Goal: Information Seeking & Learning: Learn about a topic

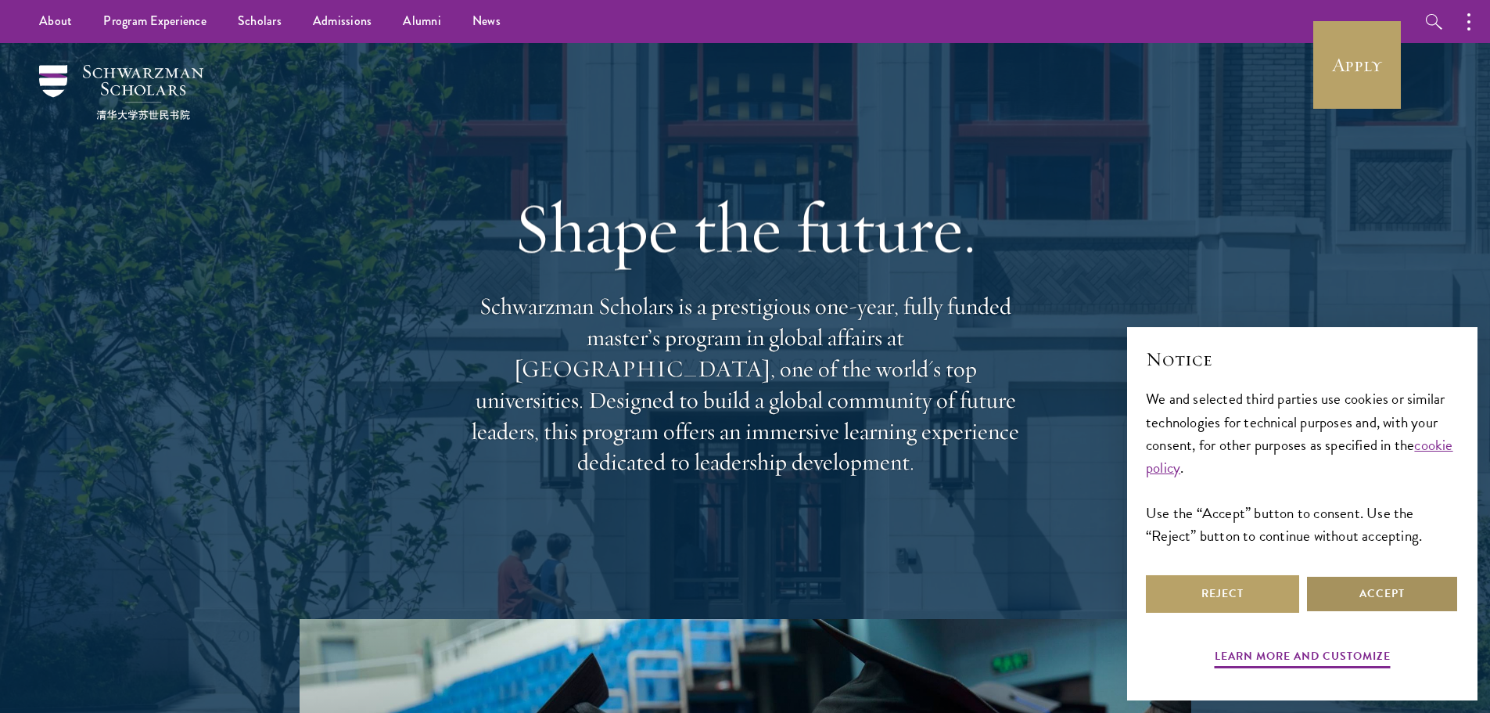
click at [1365, 594] on button "Accept" at bounding box center [1381, 594] width 153 height 38
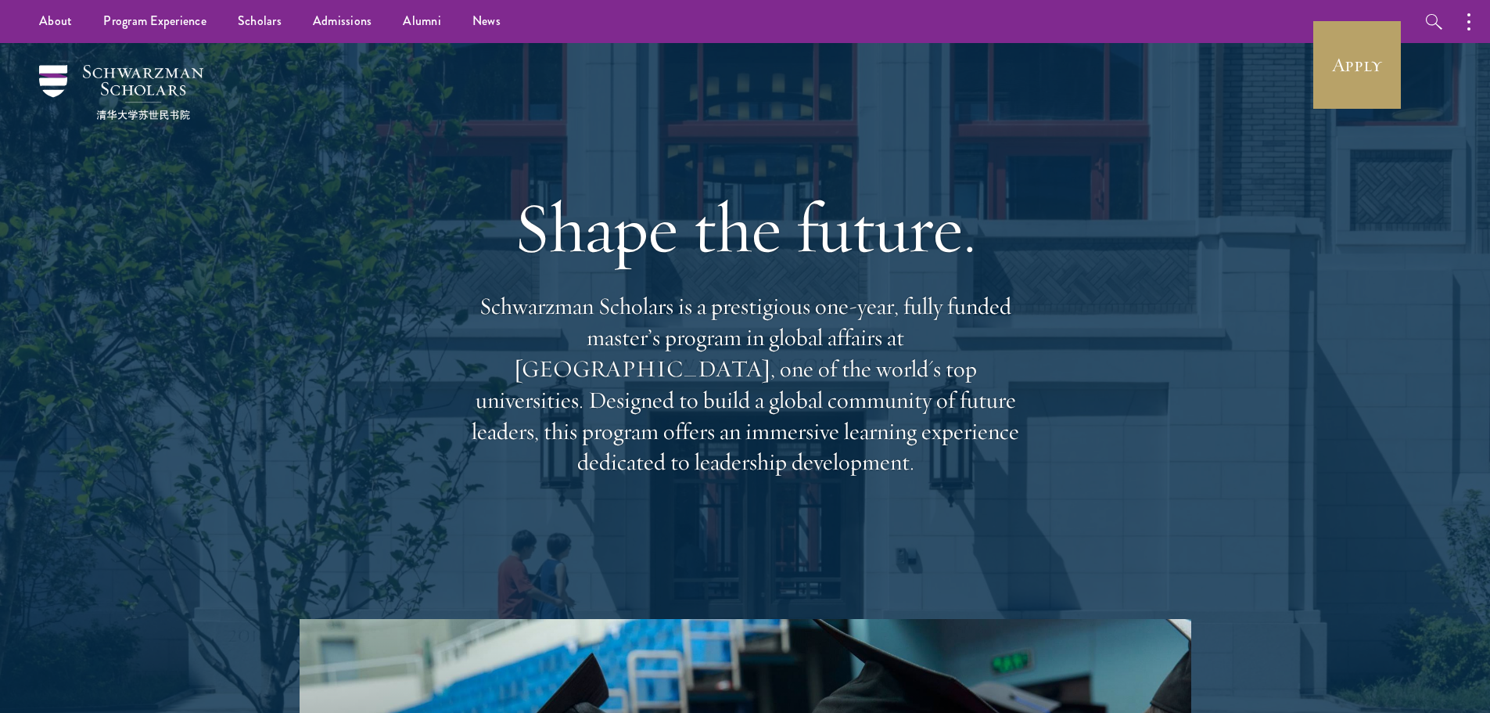
drag, startPoint x: 1097, startPoint y: 339, endPoint x: 1046, endPoint y: -95, distance: 436.4
click at [1355, 83] on link "Apply" at bounding box center [1357, 65] width 88 height 88
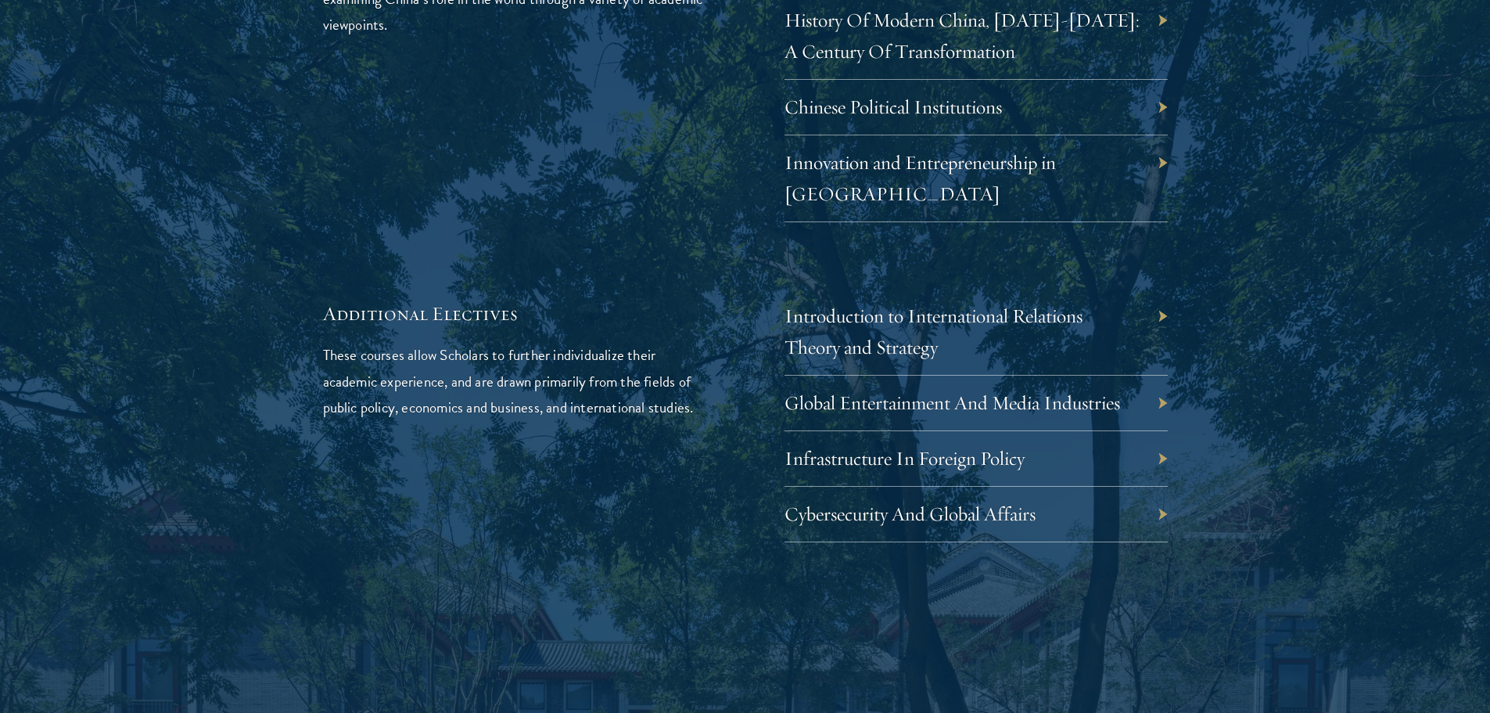
scroll to position [4927, 0]
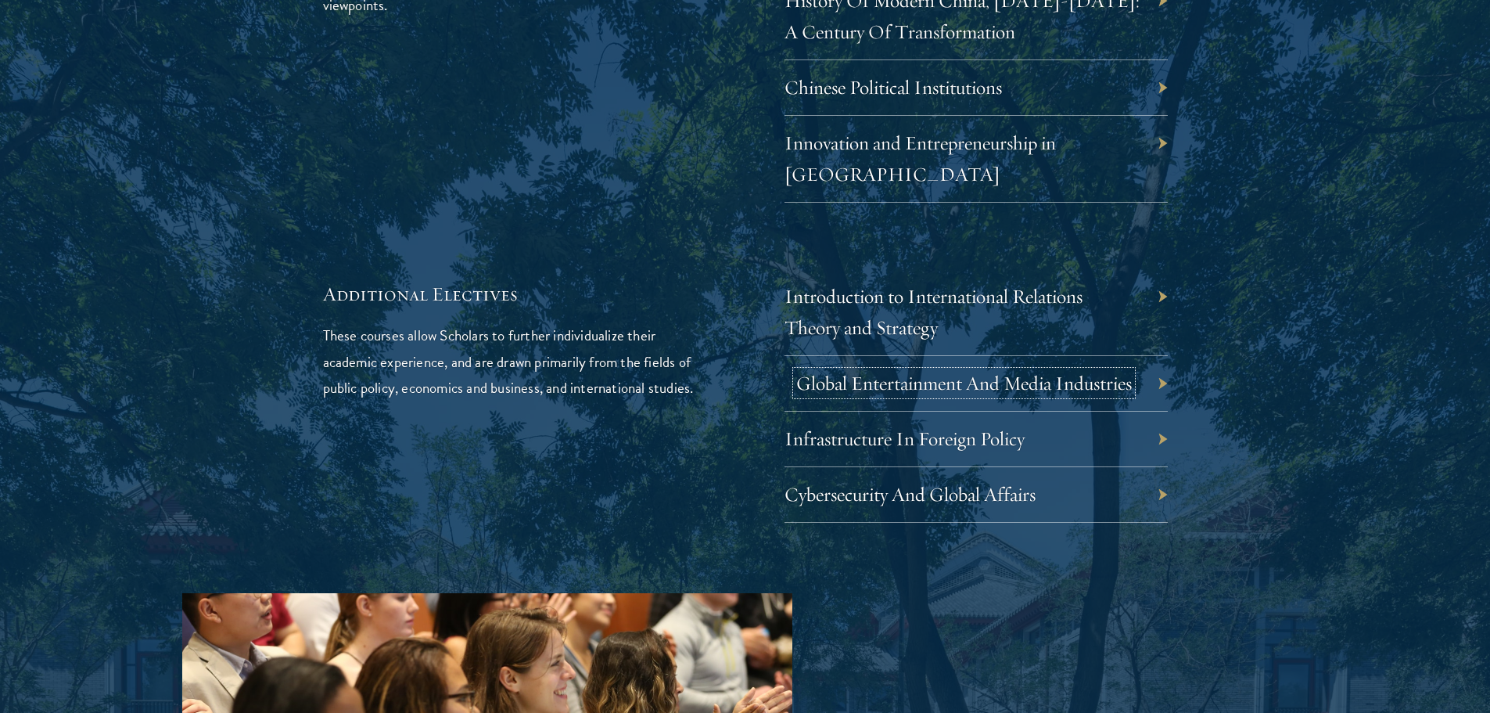
click at [852, 371] on link "Global Entertainment And Media Industries" at bounding box center [964, 383] width 336 height 24
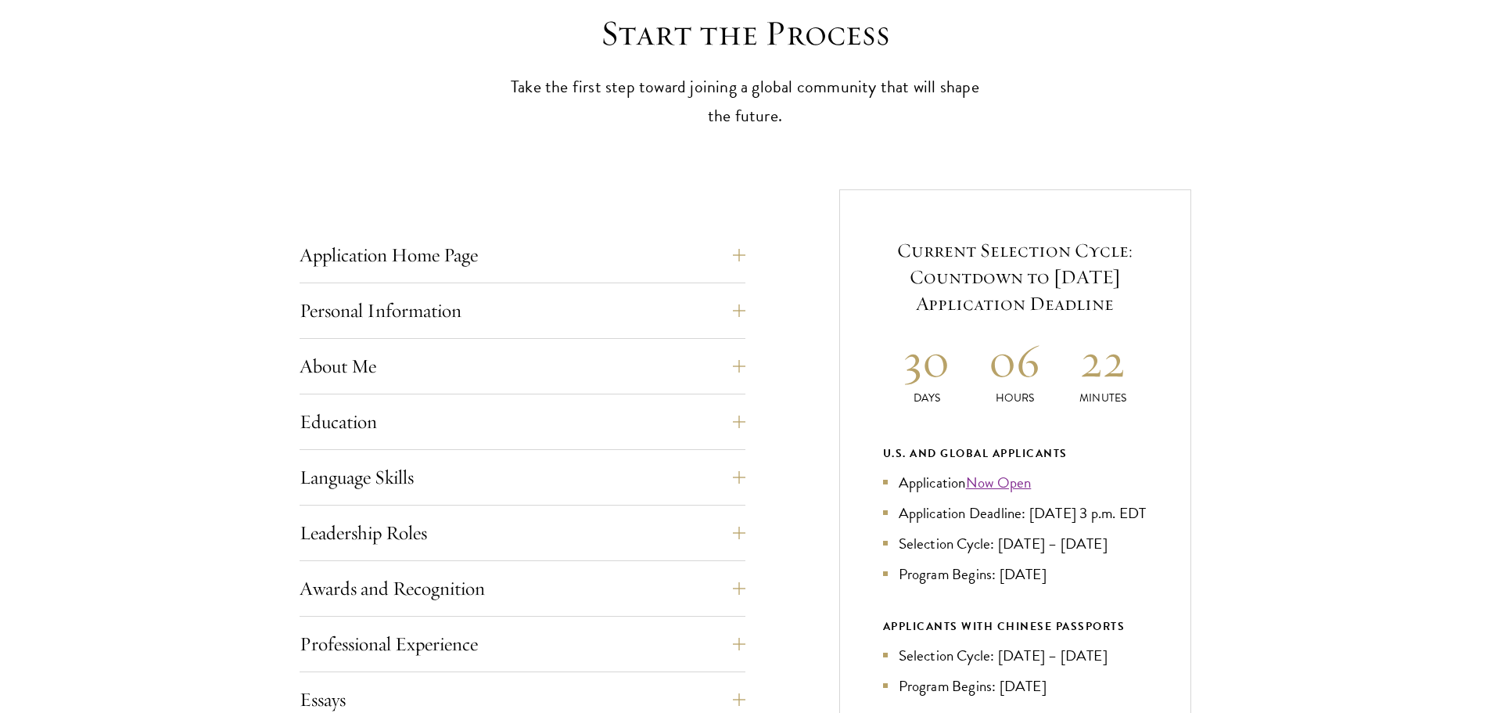
scroll to position [469, 0]
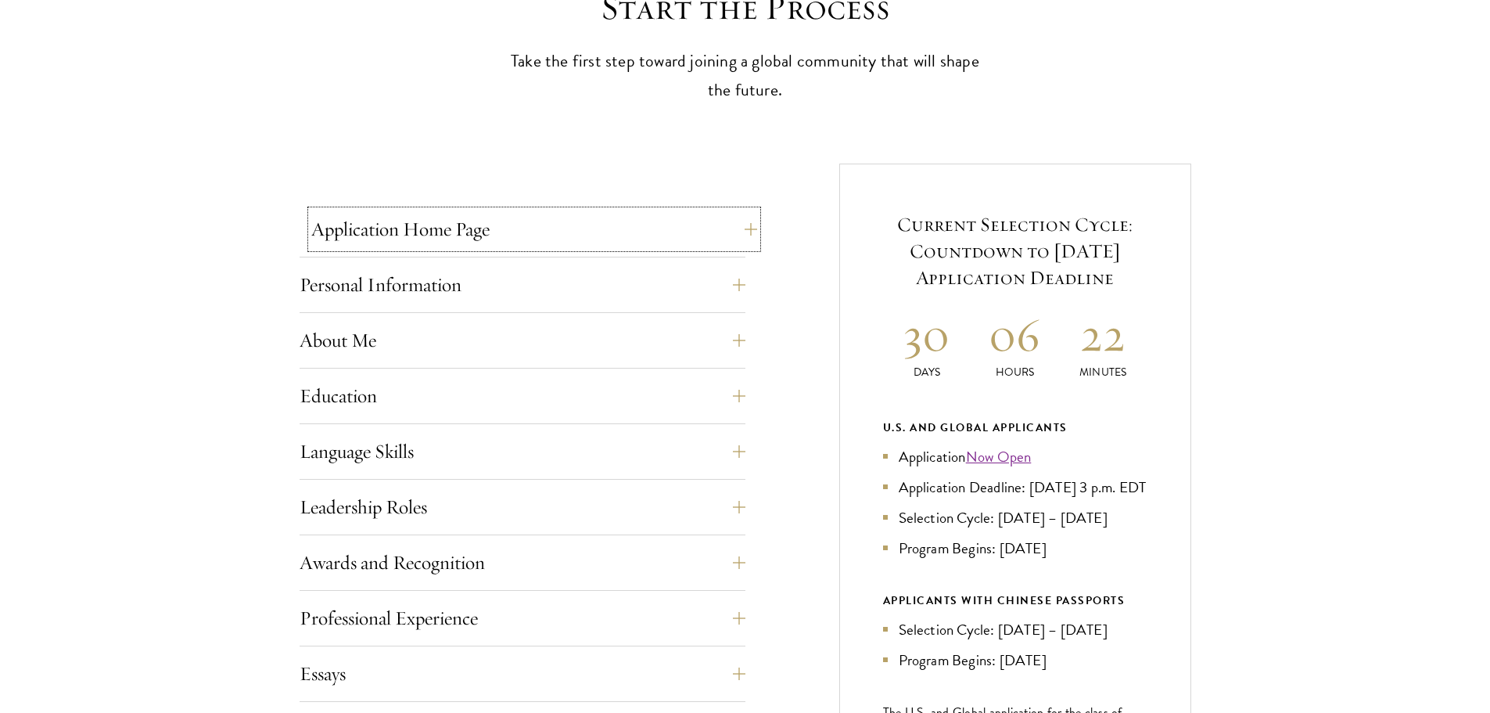
click at [519, 241] on button "Application Home Page" at bounding box center [534, 229] width 446 height 38
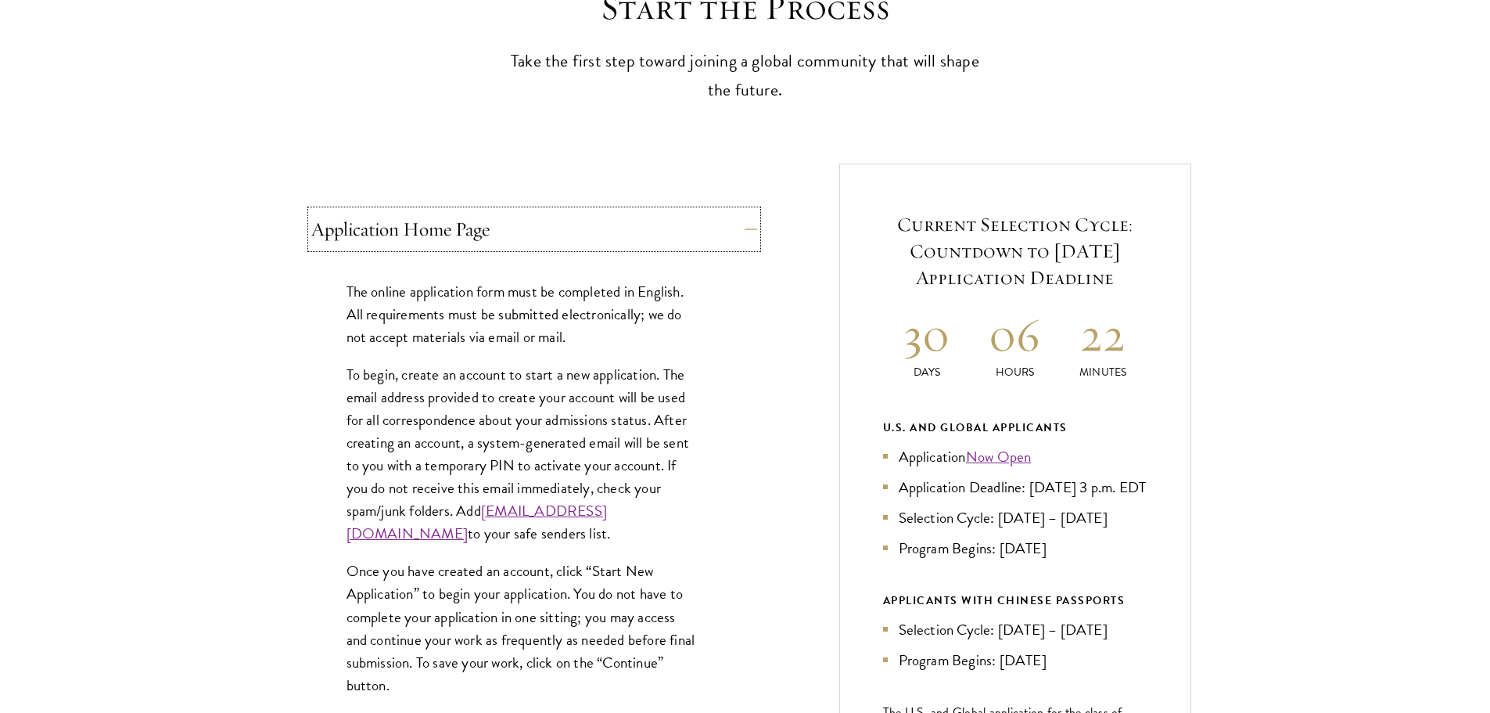
click at [519, 235] on button "Application Home Page" at bounding box center [534, 229] width 446 height 38
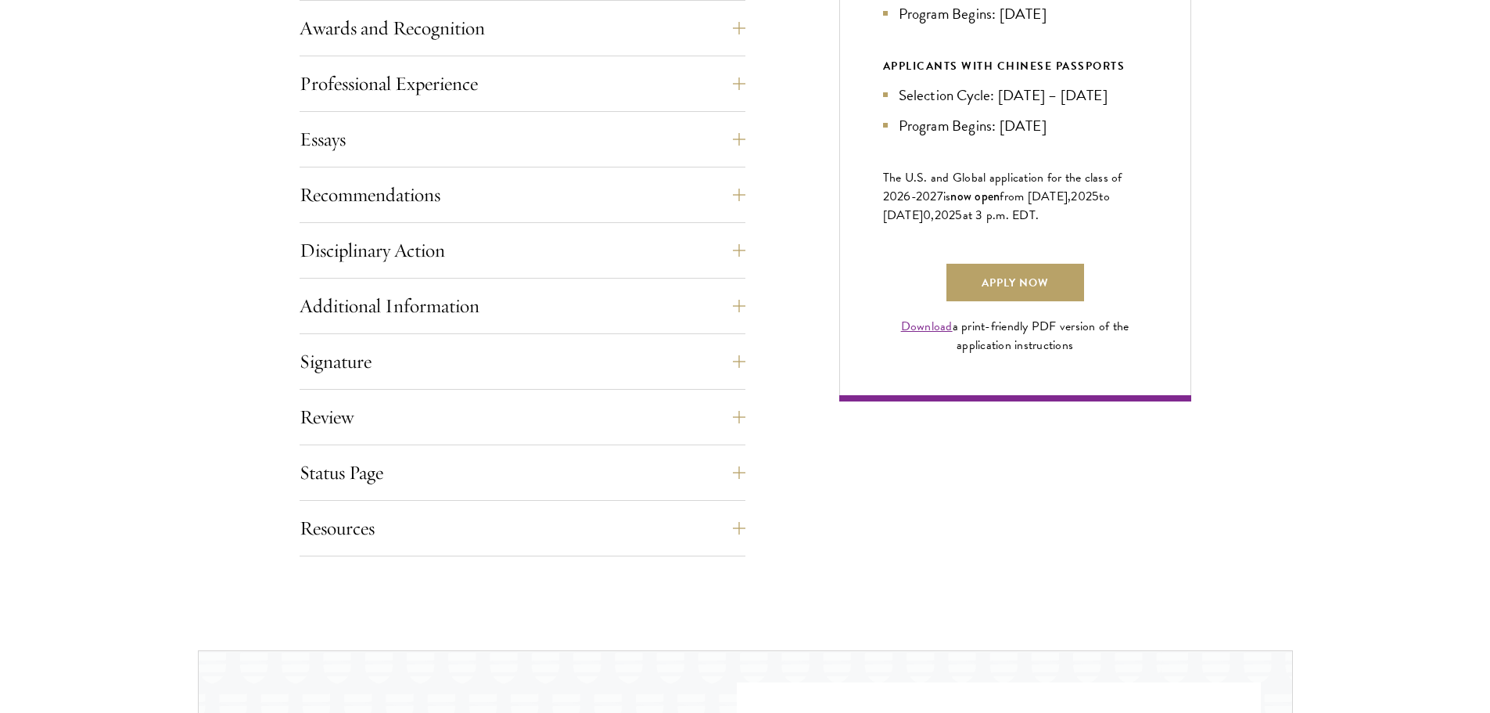
scroll to position [1017, 0]
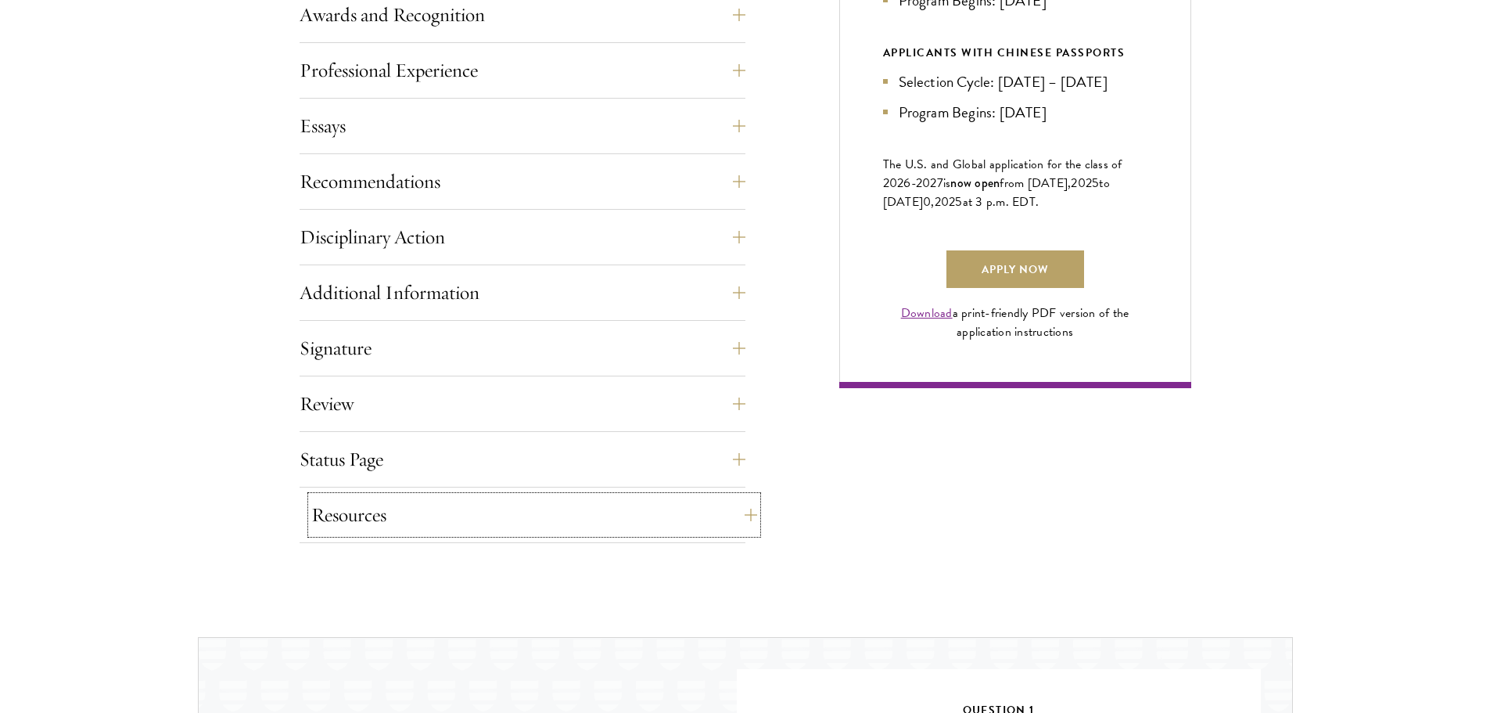
click at [490, 531] on button "Resources" at bounding box center [534, 515] width 446 height 38
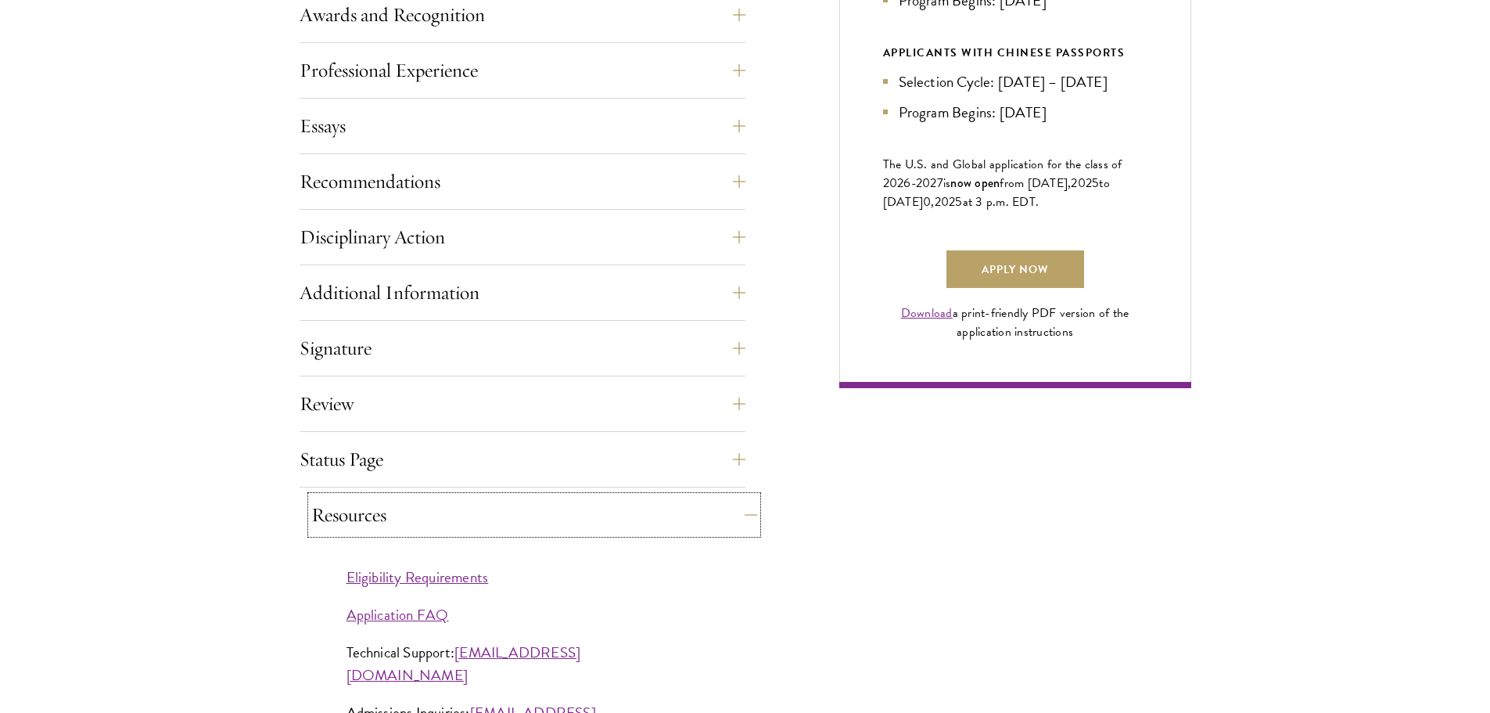
scroll to position [1095, 0]
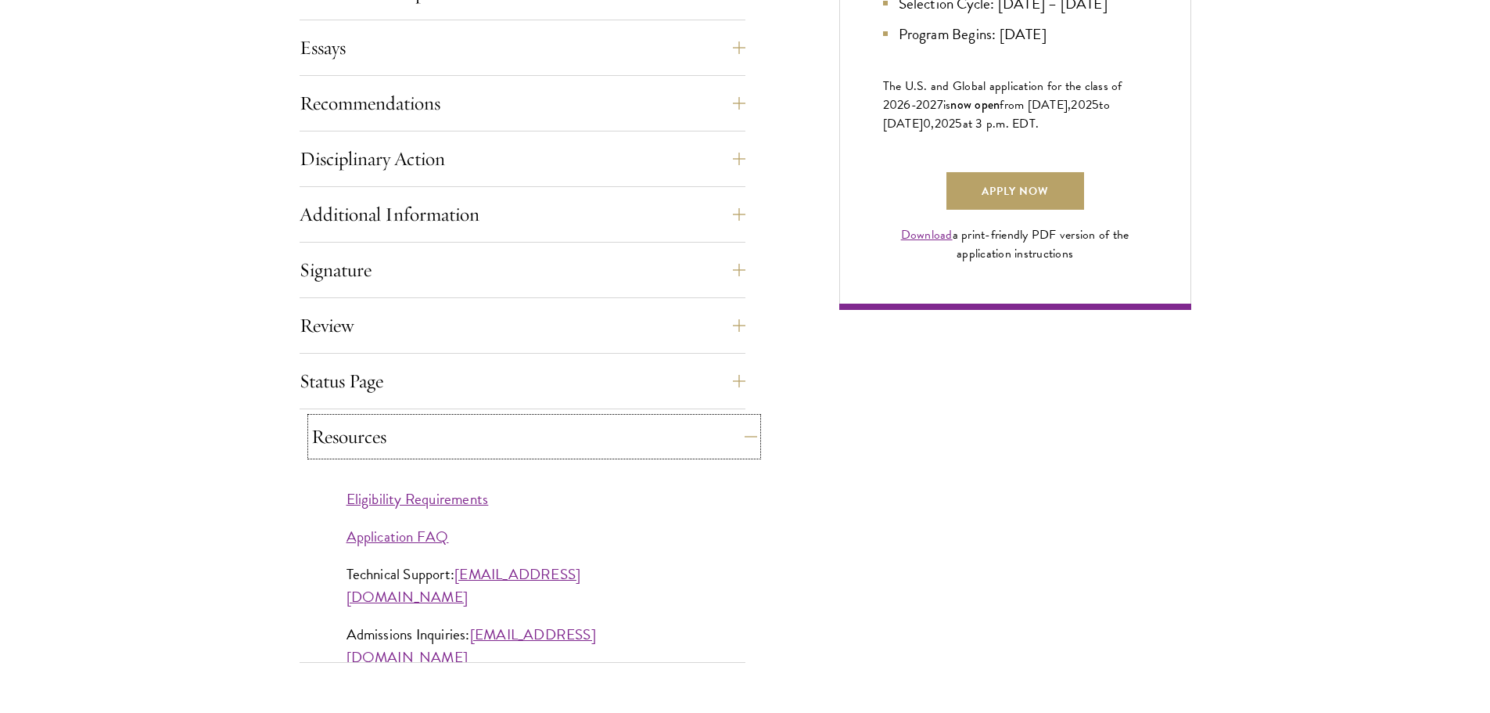
click at [486, 430] on button "Resources" at bounding box center [534, 437] width 446 height 38
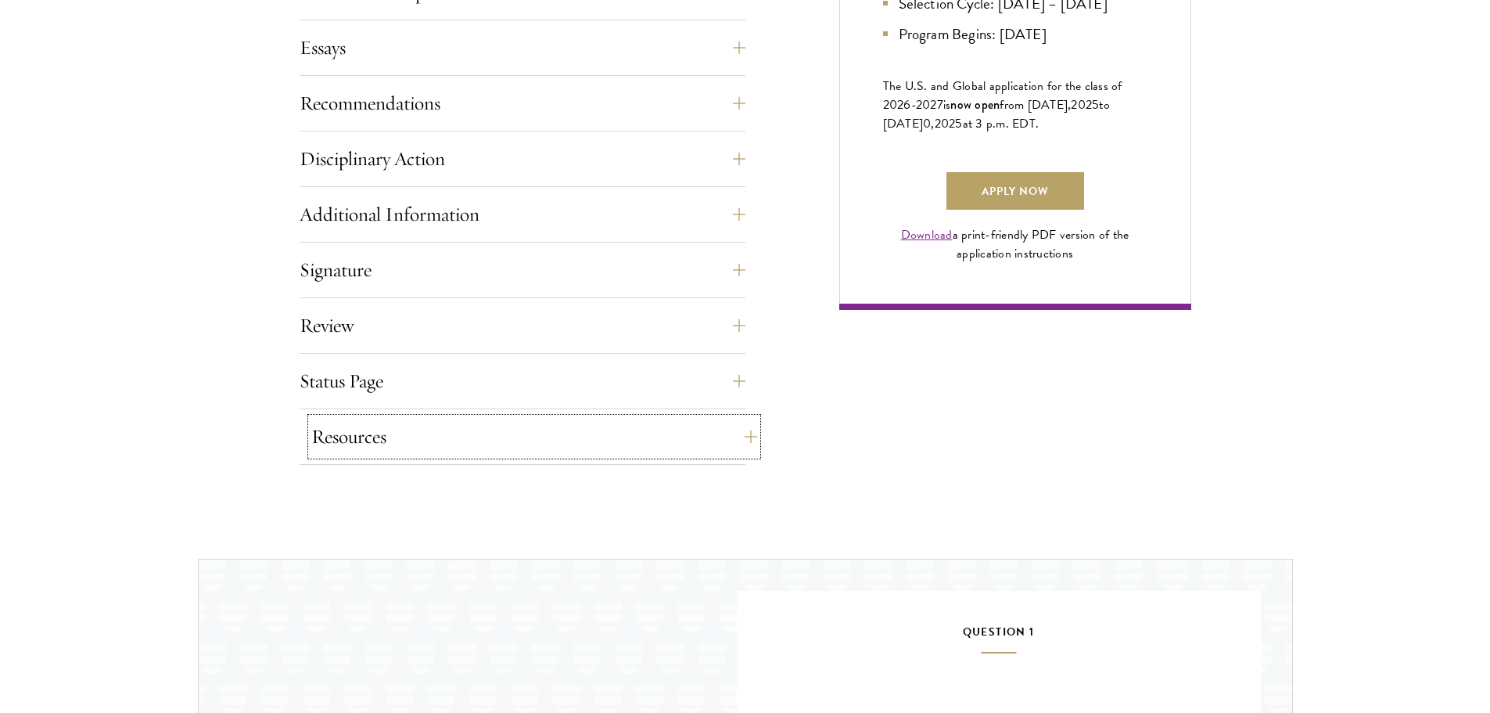
click at [411, 435] on button "Resources" at bounding box center [534, 437] width 446 height 38
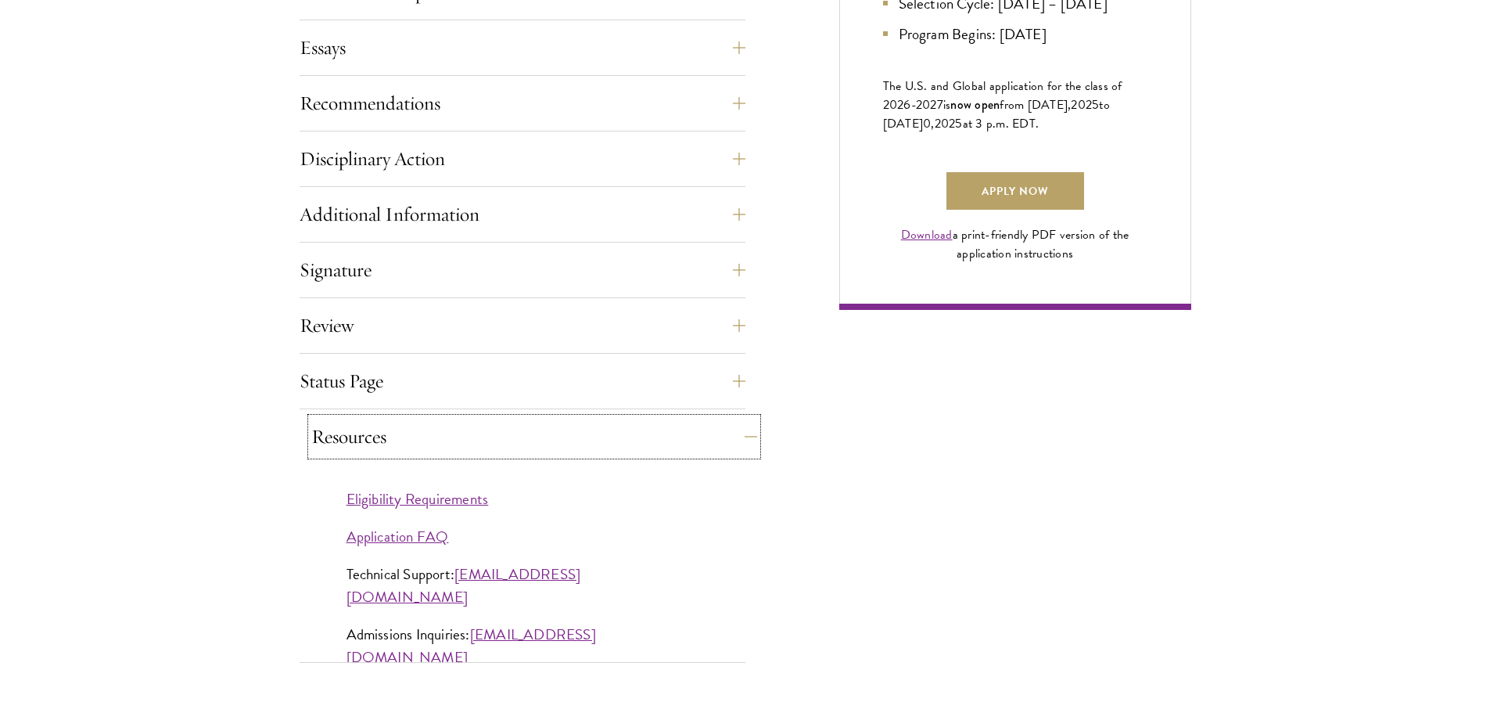
click at [411, 435] on button "Resources" at bounding box center [534, 437] width 446 height 38
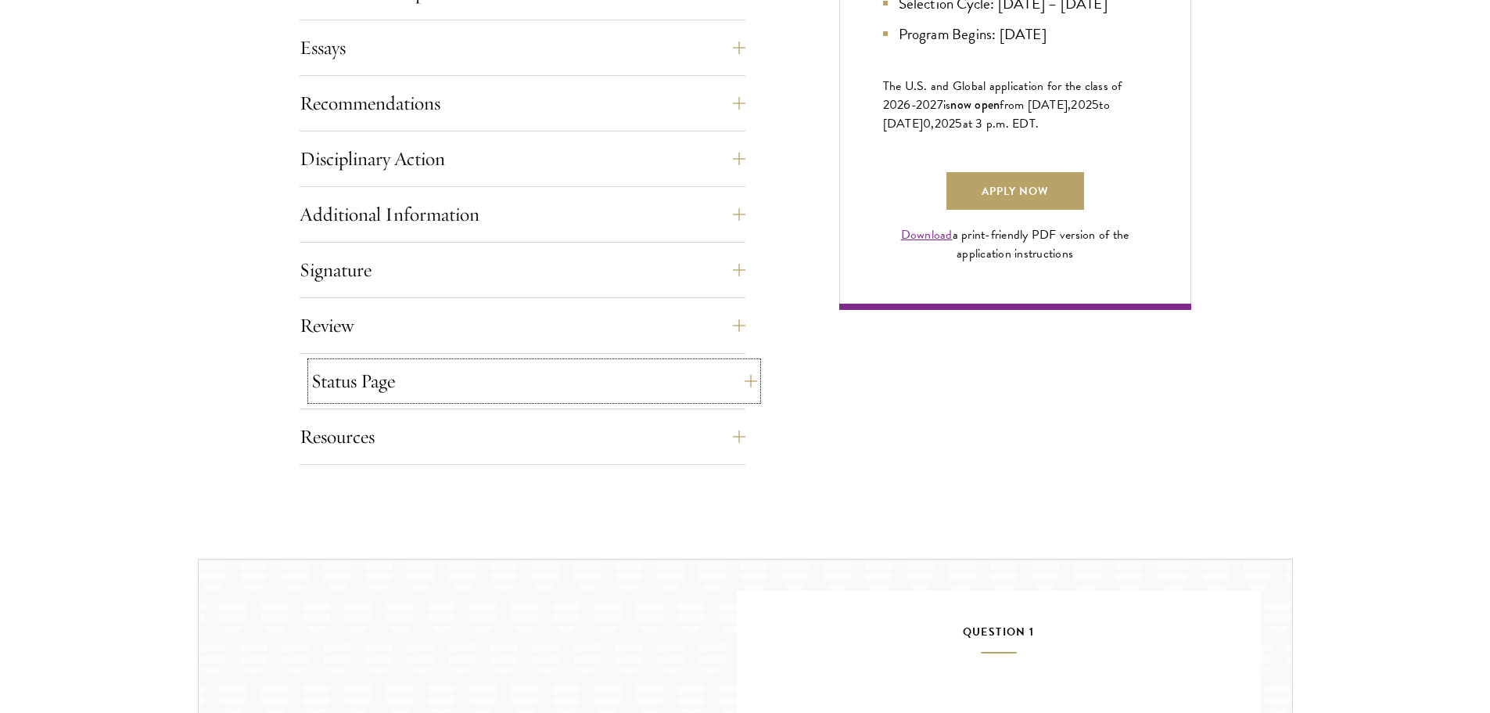
click at [408, 375] on button "Status Page" at bounding box center [534, 381] width 446 height 38
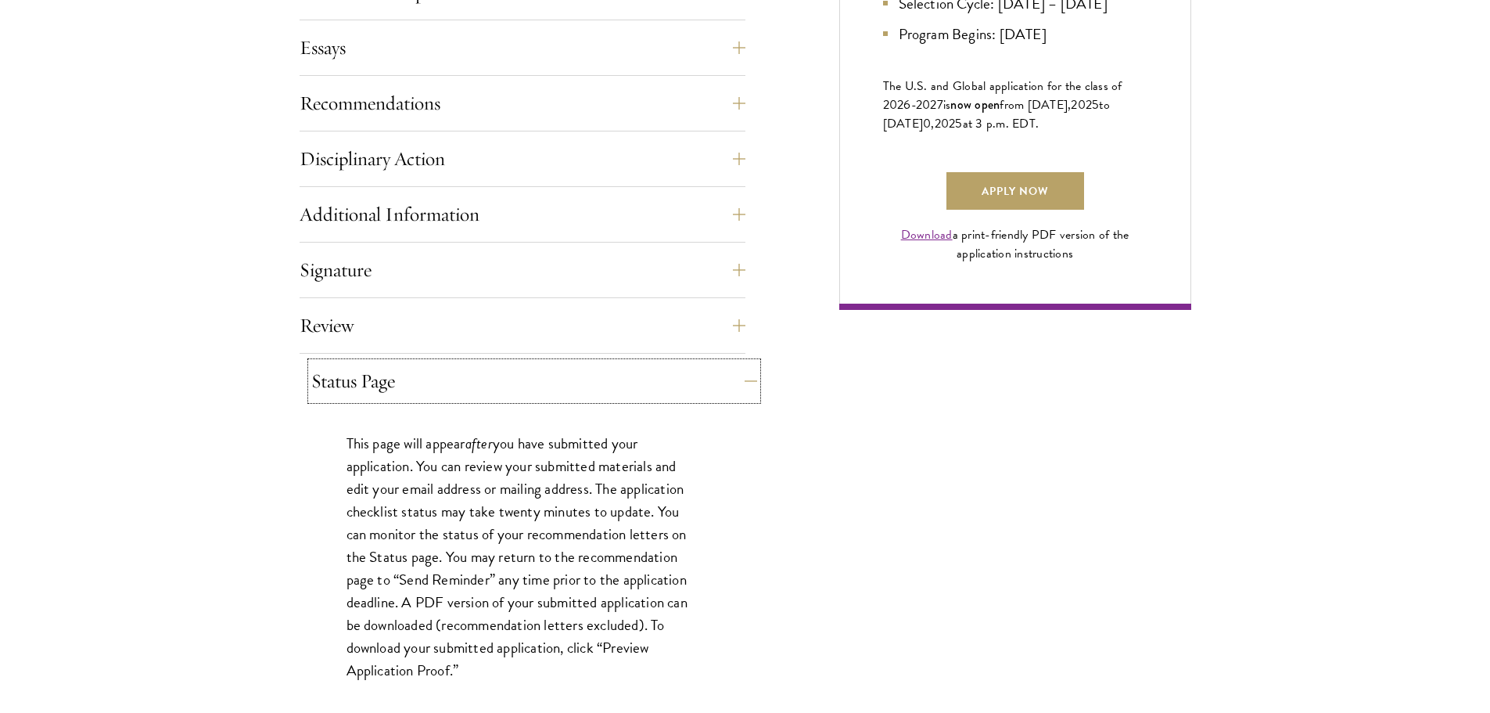
click at [408, 375] on button "Status Page" at bounding box center [534, 381] width 446 height 38
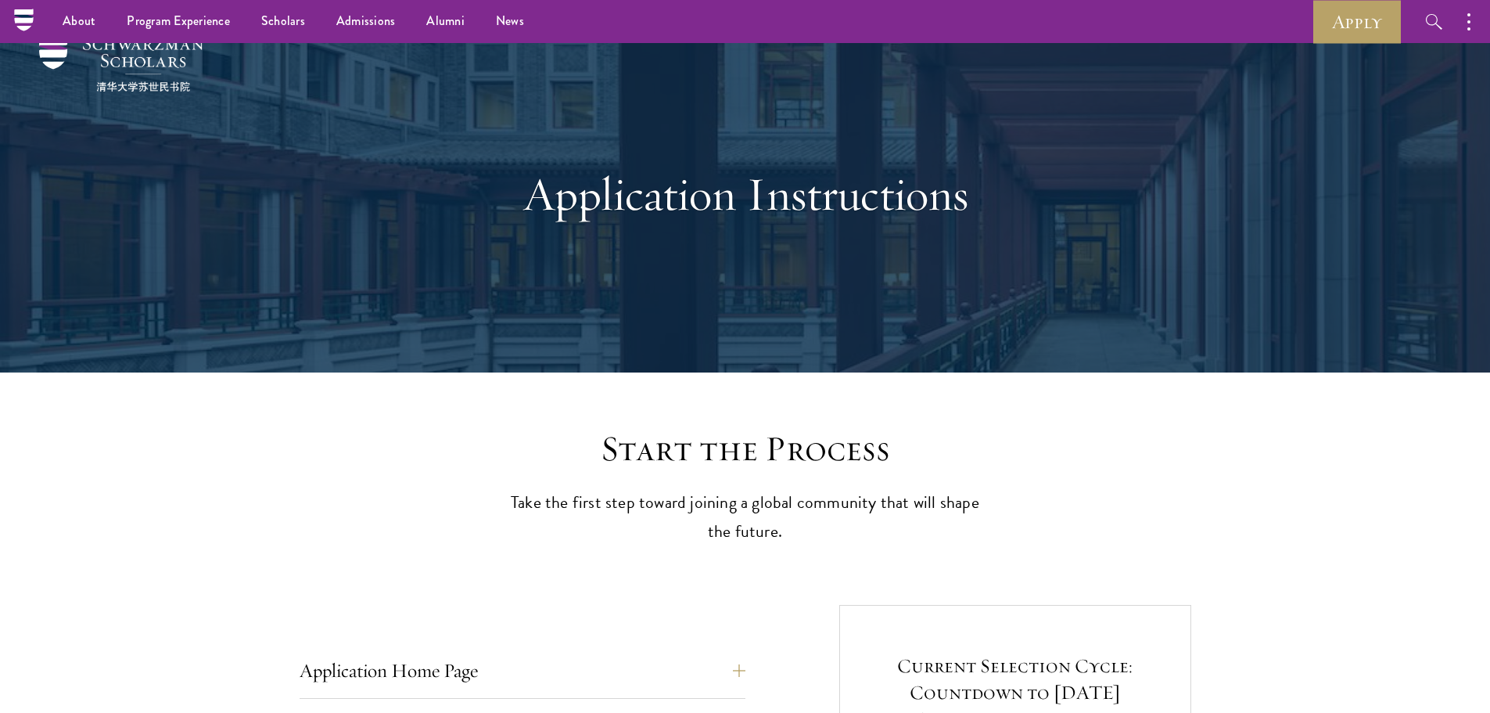
scroll to position [0, 0]
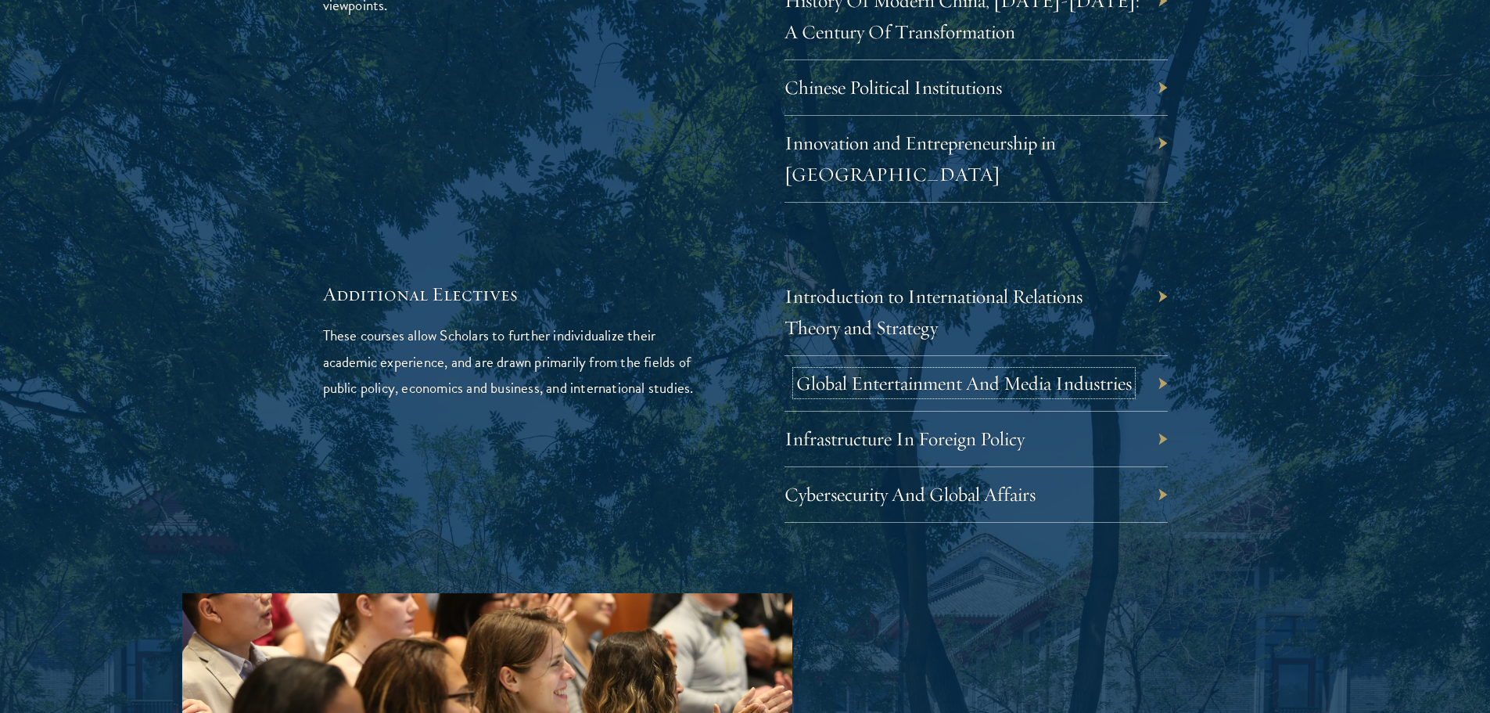
click at [858, 371] on link "Global Entertainment And Media Industries" at bounding box center [964, 383] width 336 height 24
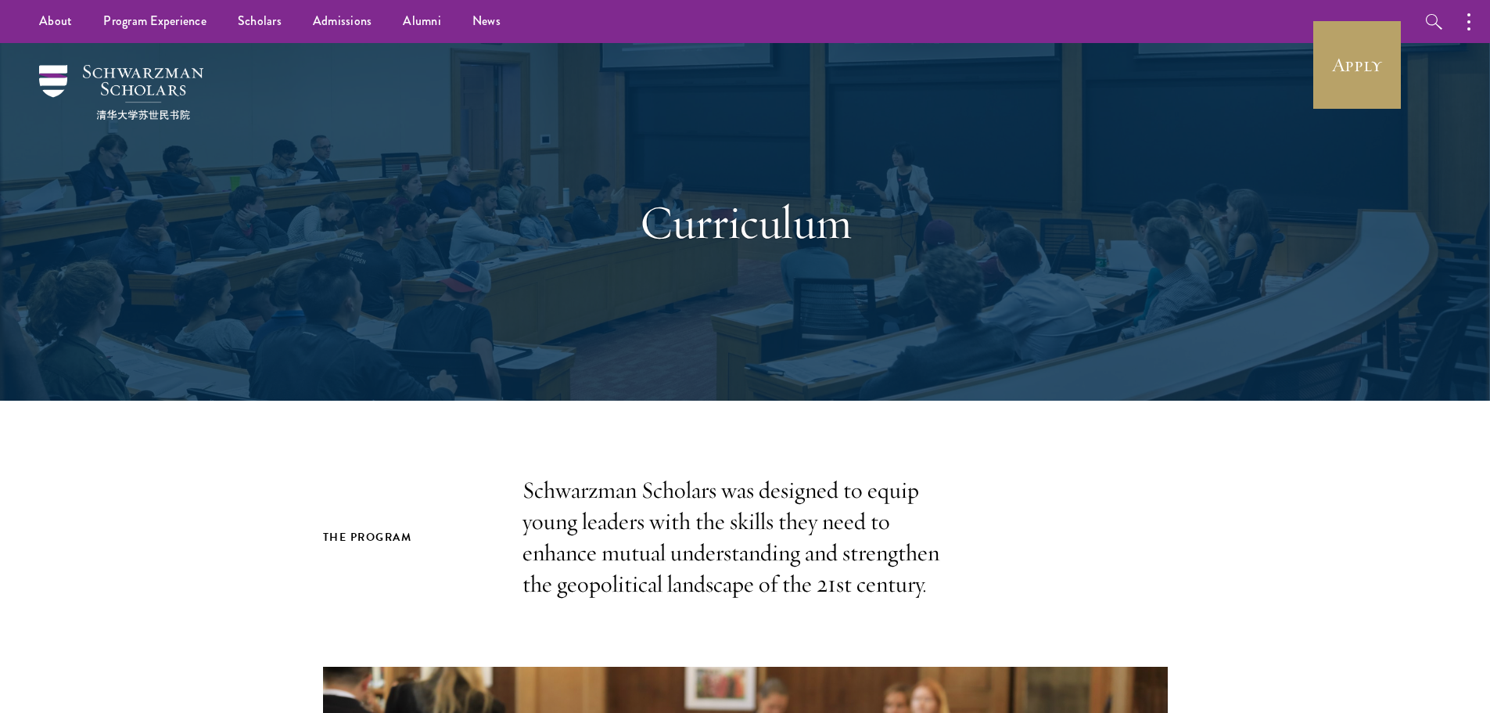
drag, startPoint x: 607, startPoint y: 267, endPoint x: 583, endPoint y: 66, distance: 202.4
click at [721, 222] on h1 "Curriculum" at bounding box center [746, 222] width 540 height 56
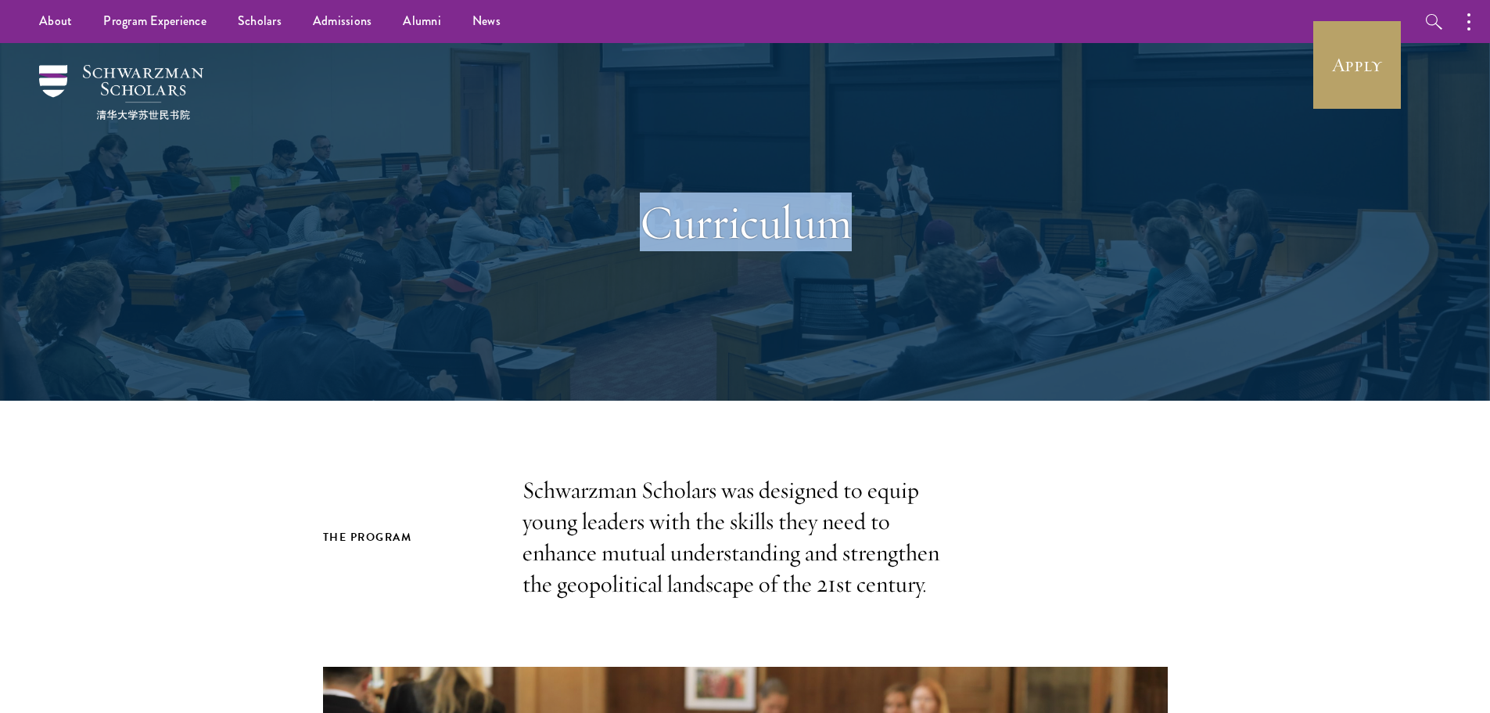
drag, startPoint x: 759, startPoint y: 250, endPoint x: 1143, endPoint y: 293, distance: 385.6
click at [1143, 293] on div "Curriculum" at bounding box center [745, 221] width 1126 height 357
click at [1129, 293] on div "Curriculum" at bounding box center [745, 221] width 1126 height 357
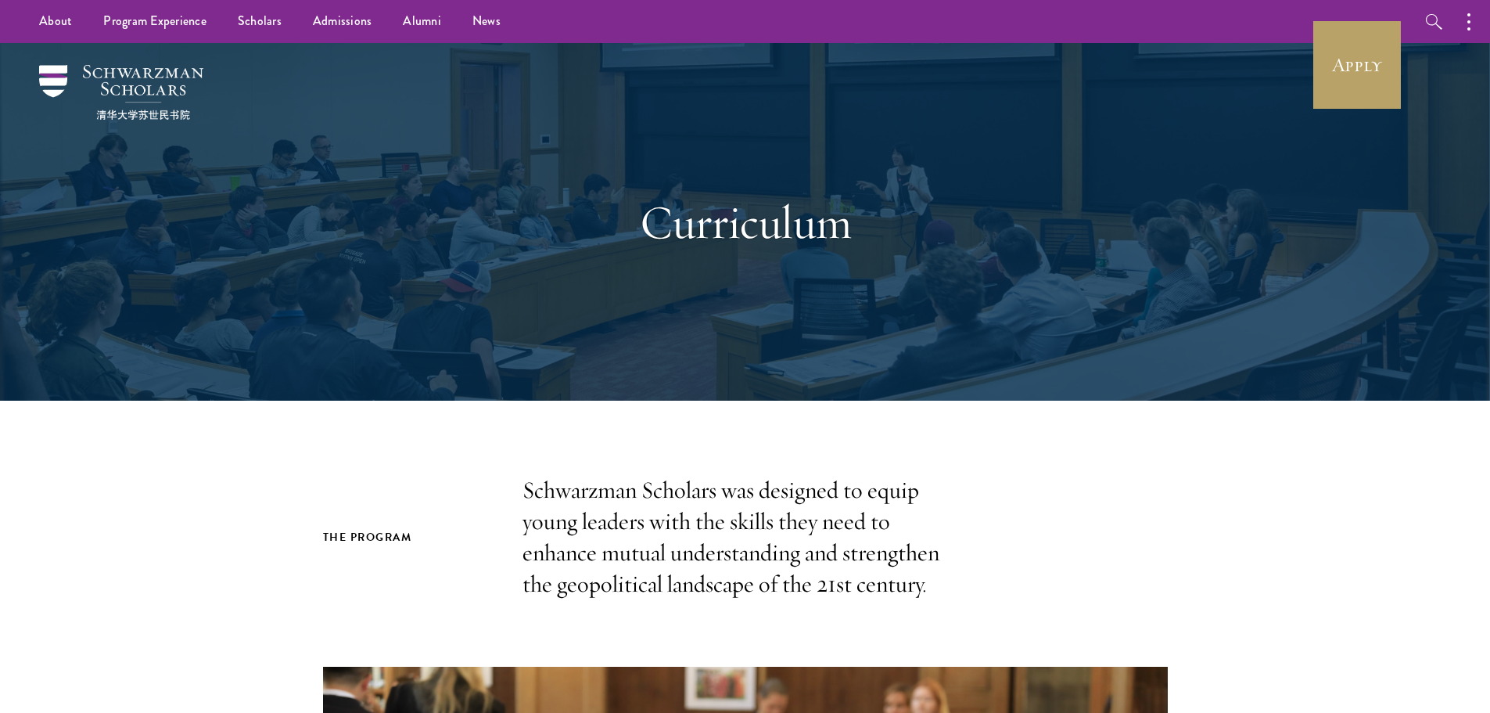
click at [922, 551] on p "Schwarzman Scholars was designed to equip young leaders with the skills they ne…" at bounding box center [745, 537] width 446 height 125
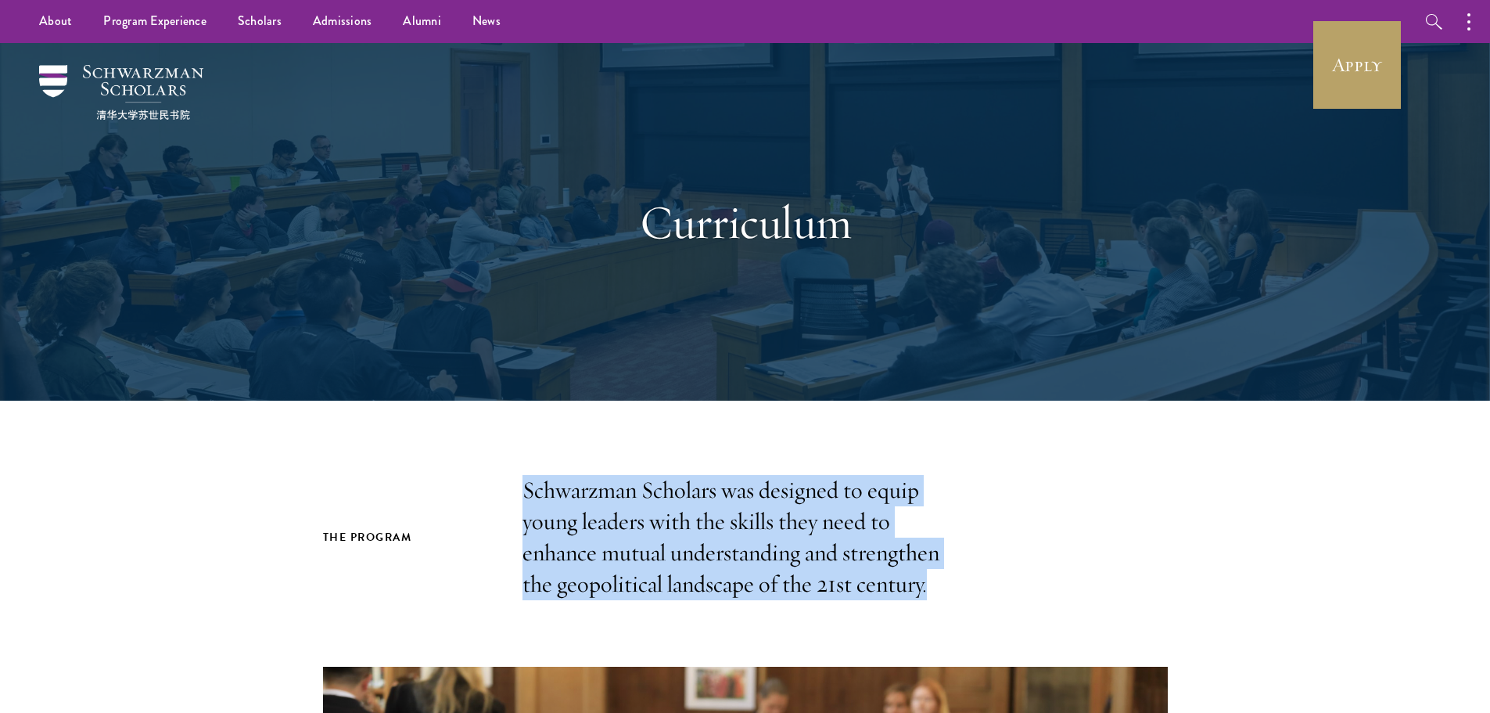
drag, startPoint x: 709, startPoint y: 517, endPoint x: 502, endPoint y: 487, distance: 208.6
click at [502, 487] on div "The Program Schwarzman Scholars was designed to equip young leaders with the sk…" at bounding box center [745, 537] width 845 height 125
click at [502, 481] on div "The Program Schwarzman Scholars was designed to equip young leaders with the sk…" at bounding box center [745, 537] width 845 height 125
drag, startPoint x: 506, startPoint y: 472, endPoint x: 951, endPoint y: 581, distance: 458.3
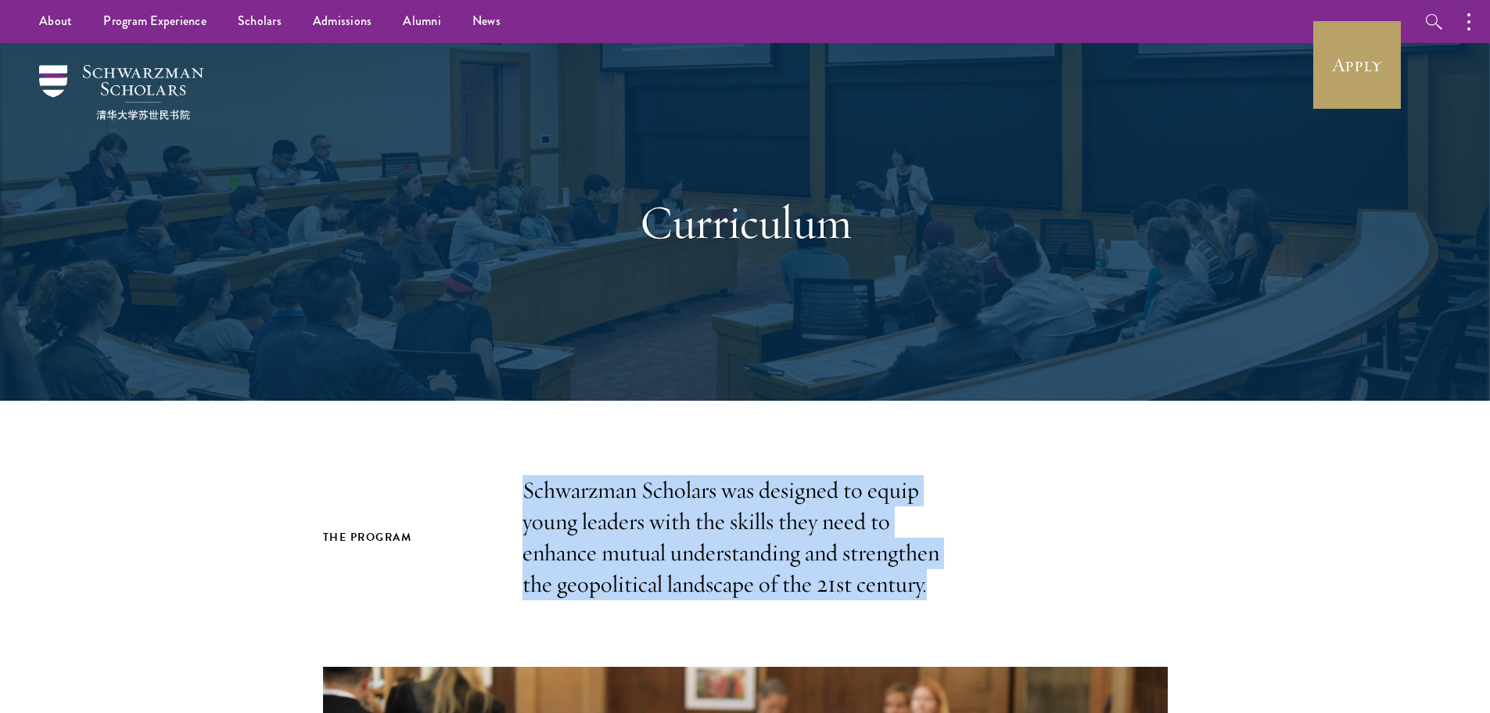
click at [950, 582] on p "Schwarzman Scholars was designed to equip young leaders with the skills they ne…" at bounding box center [745, 537] width 446 height 125
drag, startPoint x: 888, startPoint y: 574, endPoint x: 517, endPoint y: 483, distance: 381.9
click at [517, 483] on div "The Program Schwarzman Scholars was designed to equip young leaders with the sk…" at bounding box center [745, 537] width 845 height 125
click at [515, 483] on div "The Program Schwarzman Scholars was designed to equip young leaders with the sk…" at bounding box center [745, 537] width 845 height 125
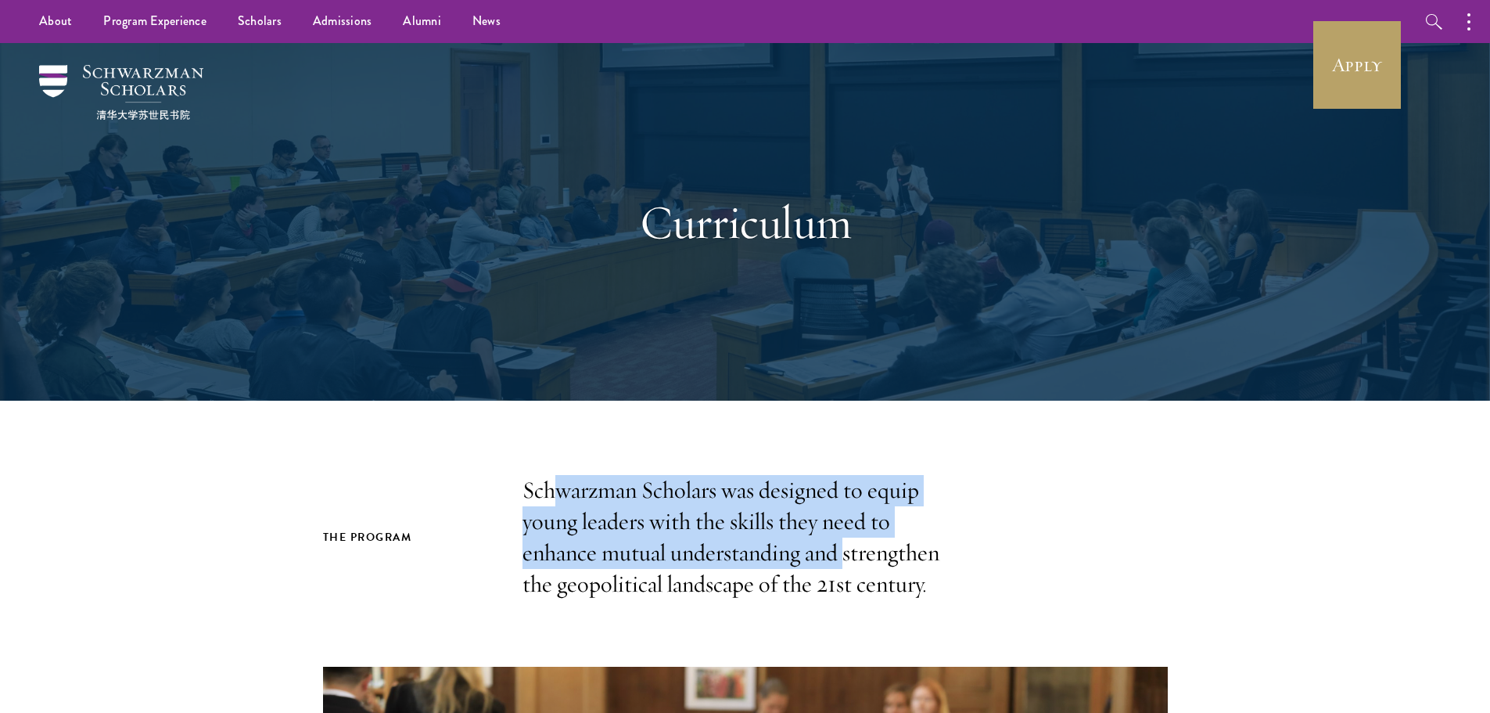
drag, startPoint x: 550, startPoint y: 490, endPoint x: 864, endPoint y: 560, distance: 322.2
click at [863, 560] on p "Schwarzman Scholars was designed to equip young leaders with the skills they ne…" at bounding box center [745, 537] width 446 height 125
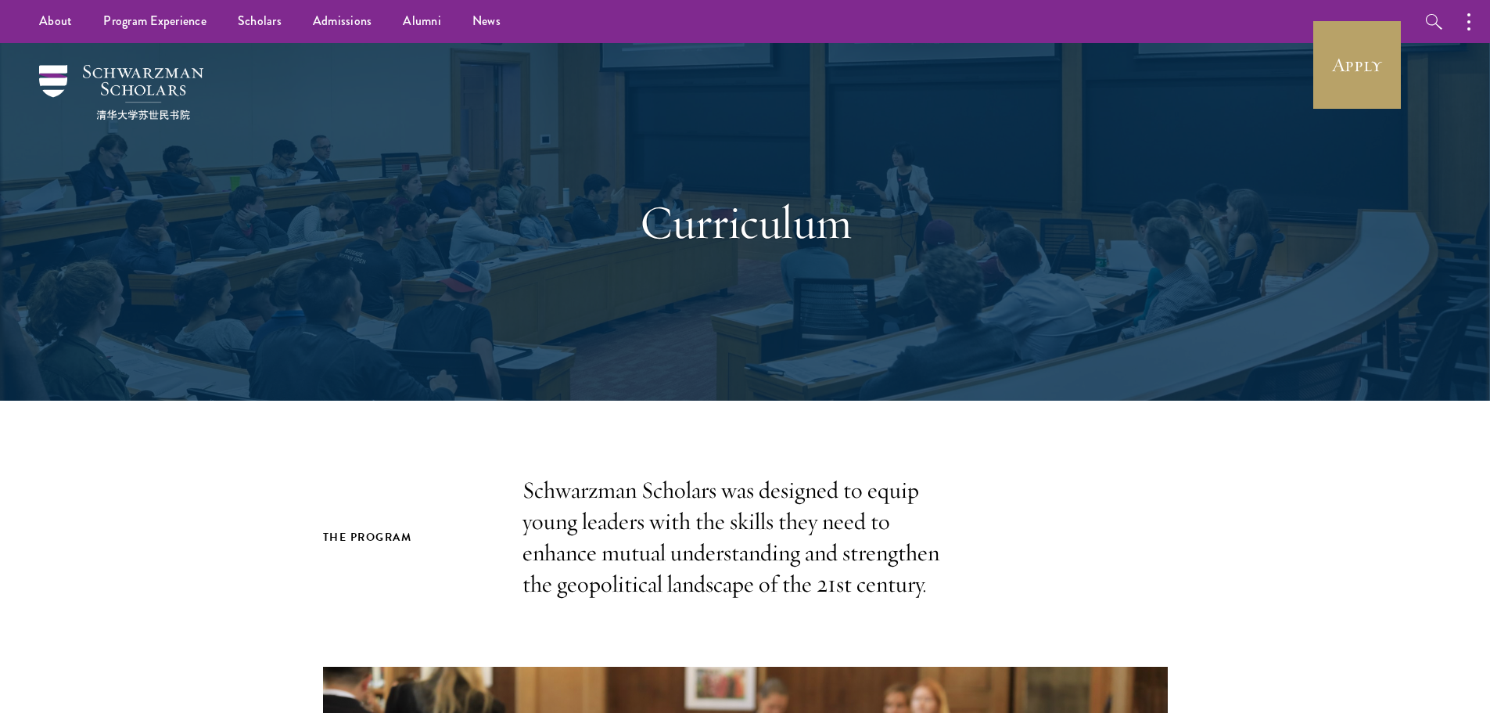
click at [866, 560] on p "Schwarzman Scholars was designed to equip young leaders with the skills they ne…" at bounding box center [745, 537] width 446 height 125
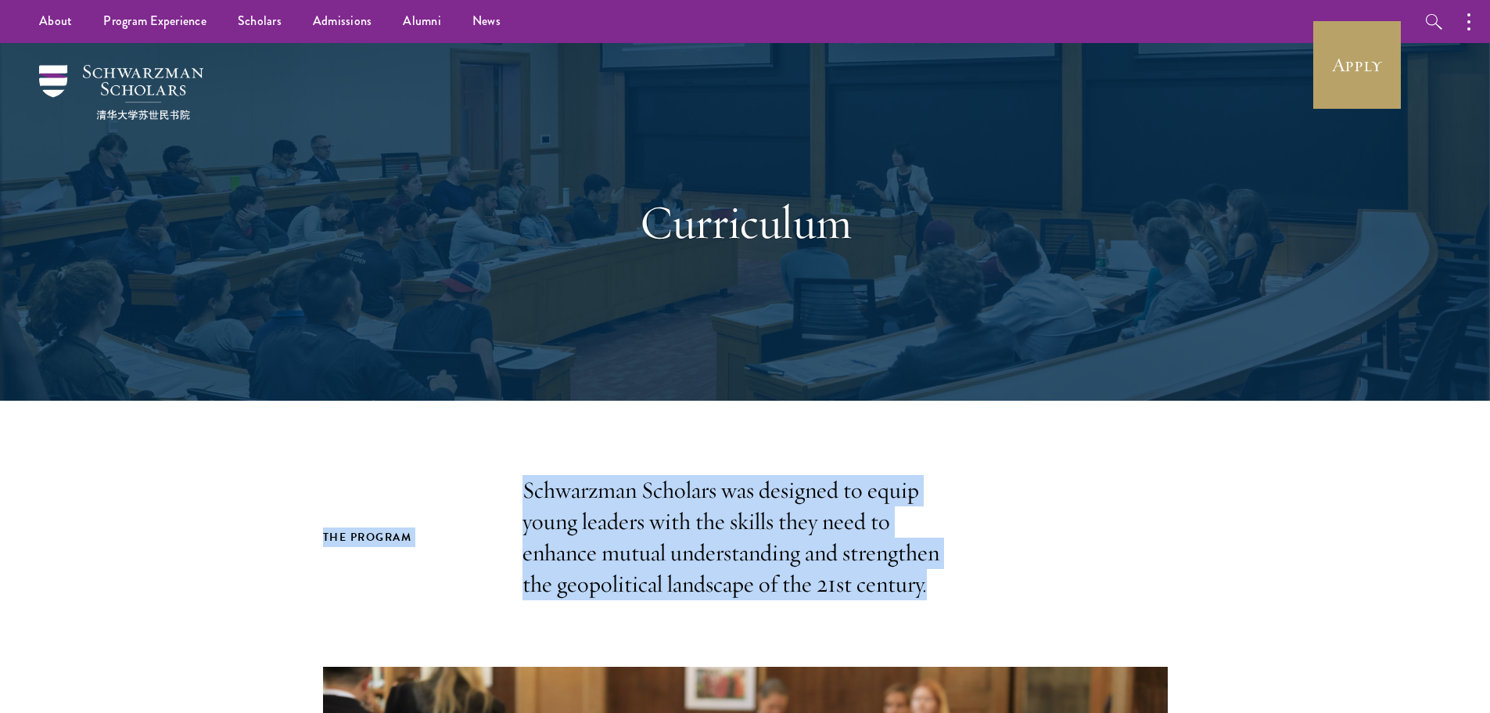
drag, startPoint x: 359, startPoint y: 543, endPoint x: 971, endPoint y: 577, distance: 613.4
click at [971, 577] on section "The Program Schwarzman Scholars was designed to equip young leaders with the sk…" at bounding box center [745, 537] width 1490 height 125
click at [947, 576] on p "Schwarzman Scholars was designed to equip young leaders with the skills they ne…" at bounding box center [745, 537] width 446 height 125
drag, startPoint x: 321, startPoint y: 536, endPoint x: 990, endPoint y: 593, distance: 671.2
click at [990, 593] on section "The Program Schwarzman Scholars was designed to equip young leaders with the sk…" at bounding box center [745, 537] width 1490 height 125
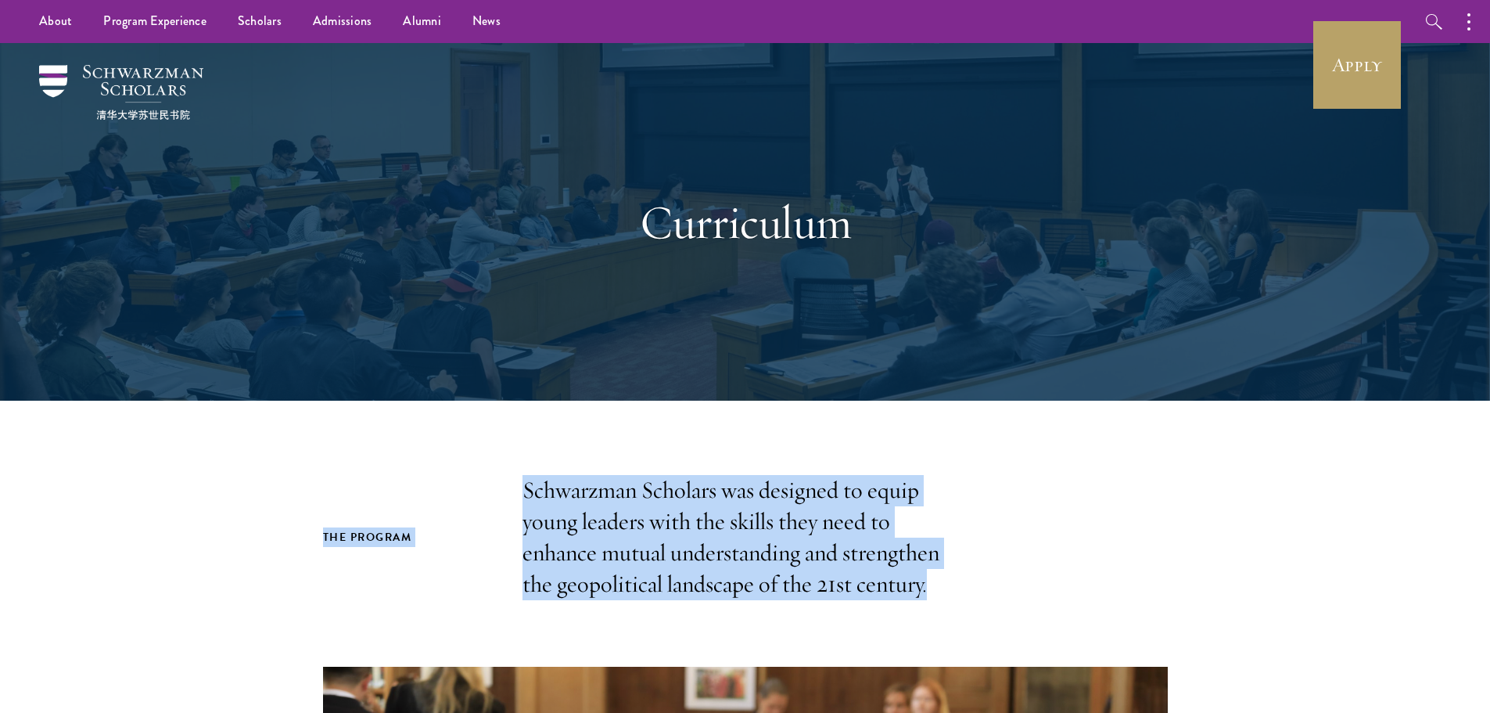
click at [863, 550] on p "Schwarzman Scholars was designed to equip young leaders with the skills they ne…" at bounding box center [745, 537] width 446 height 125
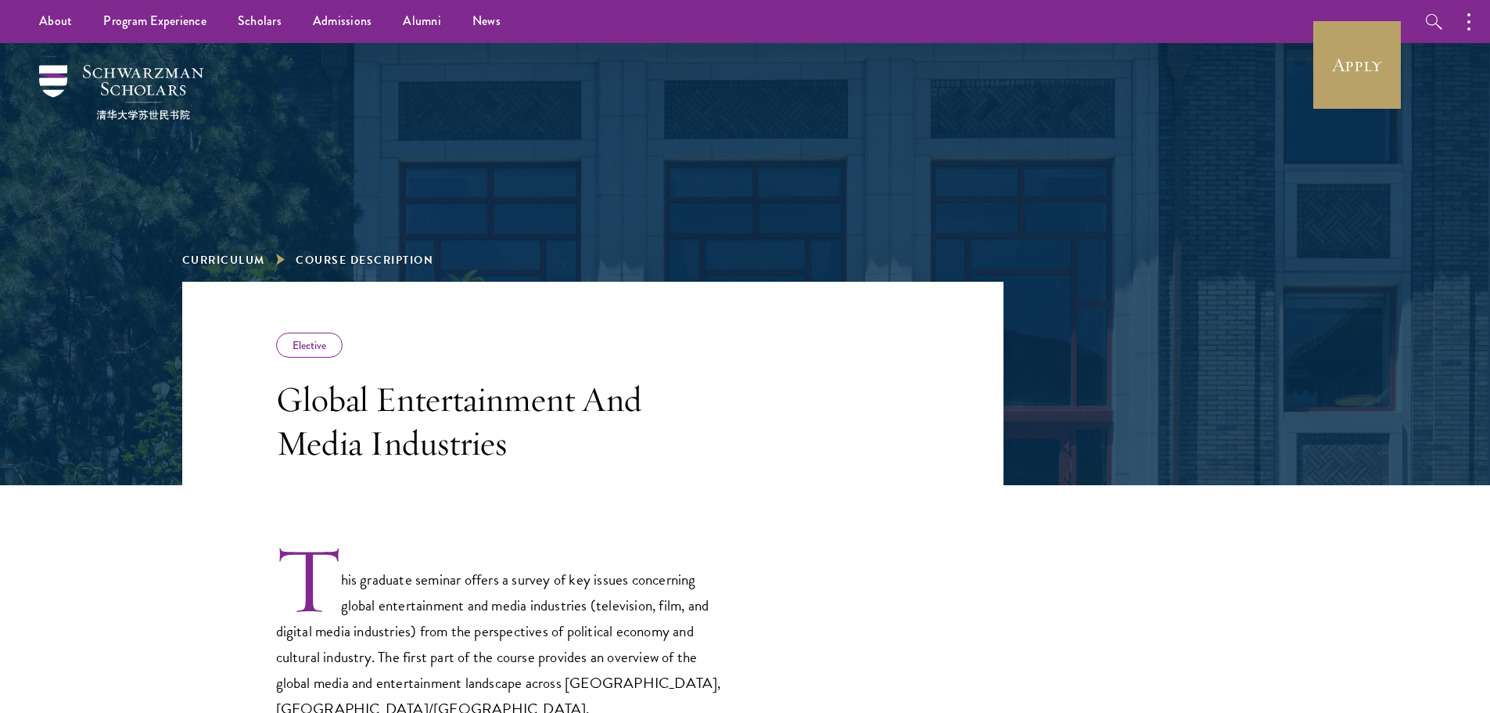
click at [693, 196] on div at bounding box center [746, 133] width 540 height 156
click at [257, 16] on link "Scholars" at bounding box center [259, 21] width 75 height 43
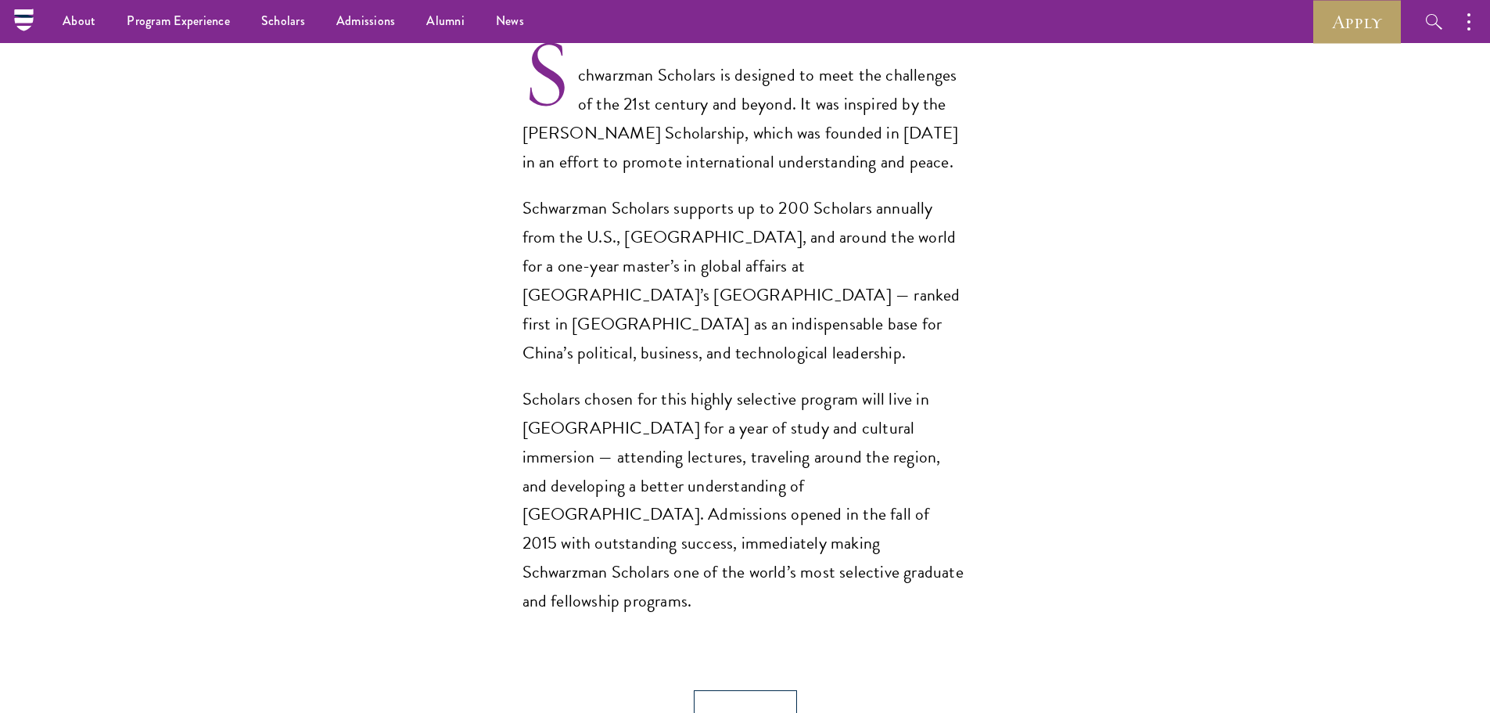
scroll to position [1017, 0]
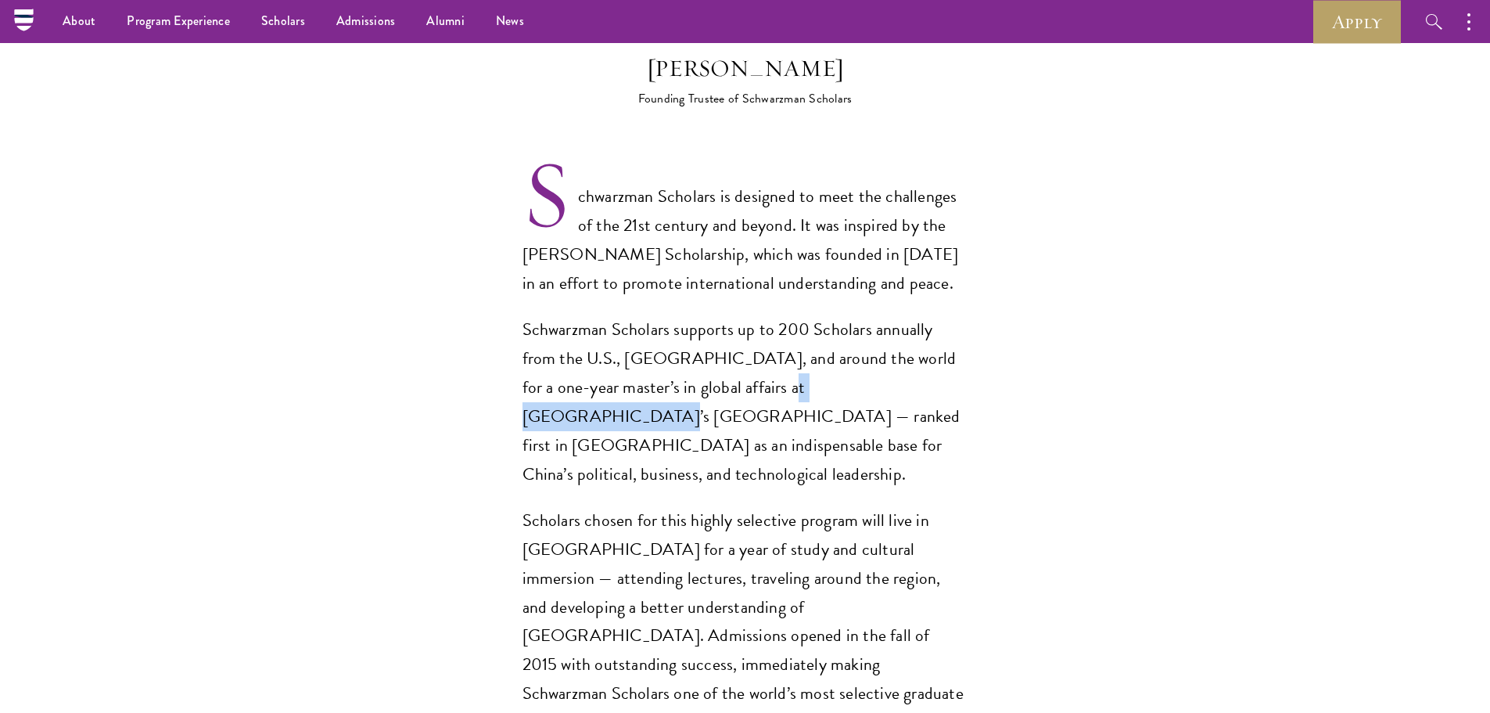
drag, startPoint x: 694, startPoint y: 352, endPoint x: 821, endPoint y: 354, distance: 127.5
click at [821, 354] on p "Schwarzman Scholars supports up to 200 Scholars annually from the U.S., [GEOGRA…" at bounding box center [745, 402] width 446 height 174
copy p "[GEOGRAPHIC_DATA]"
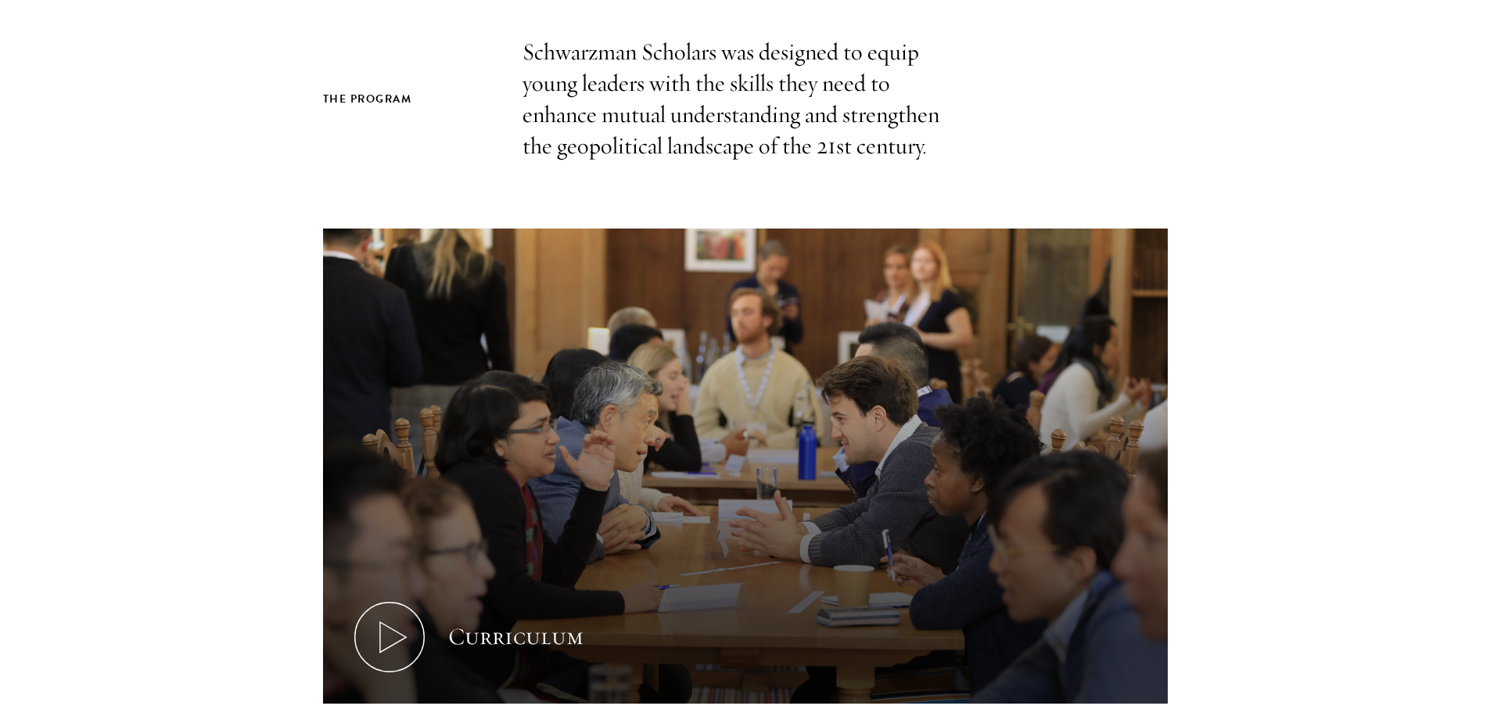
scroll to position [78, 0]
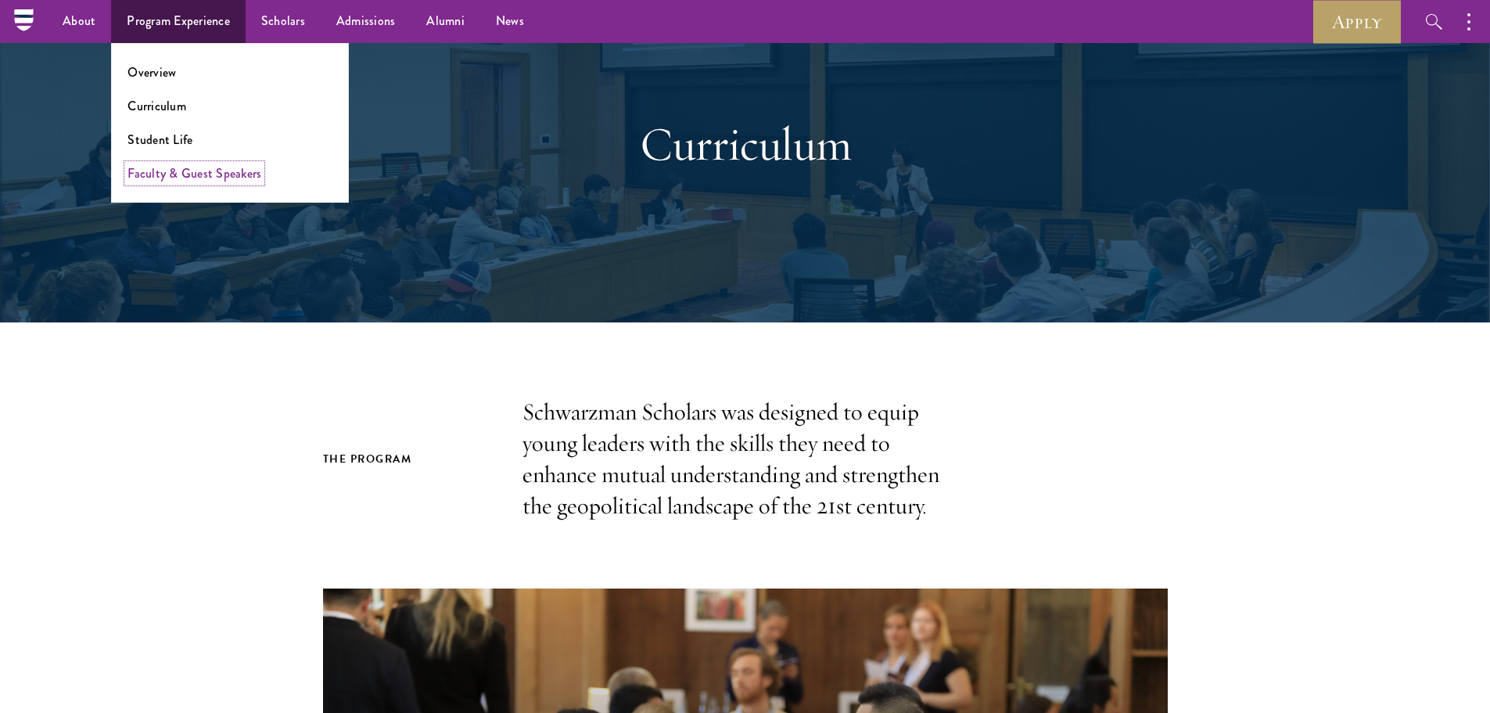
click at [185, 178] on link "Faculty & Guest Speakers" at bounding box center [194, 173] width 134 height 18
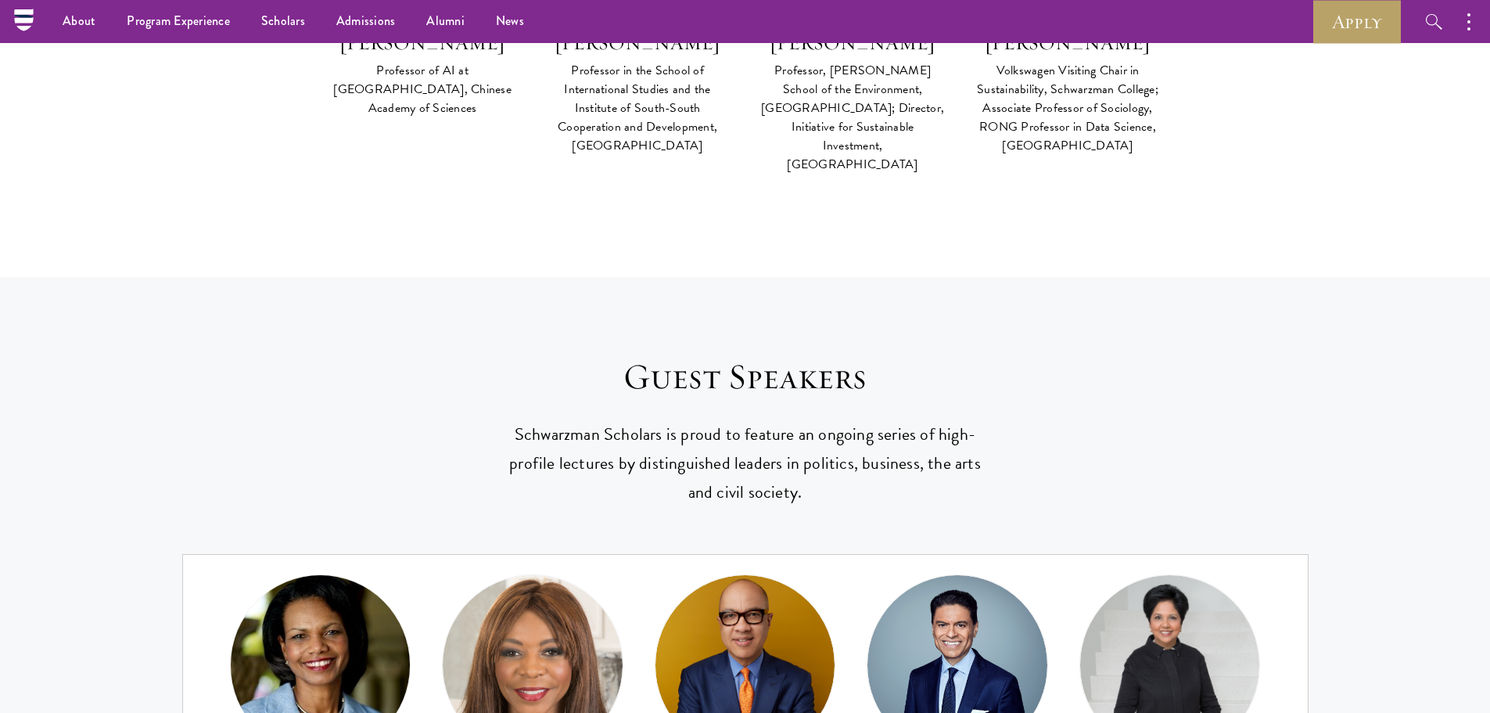
scroll to position [6179, 0]
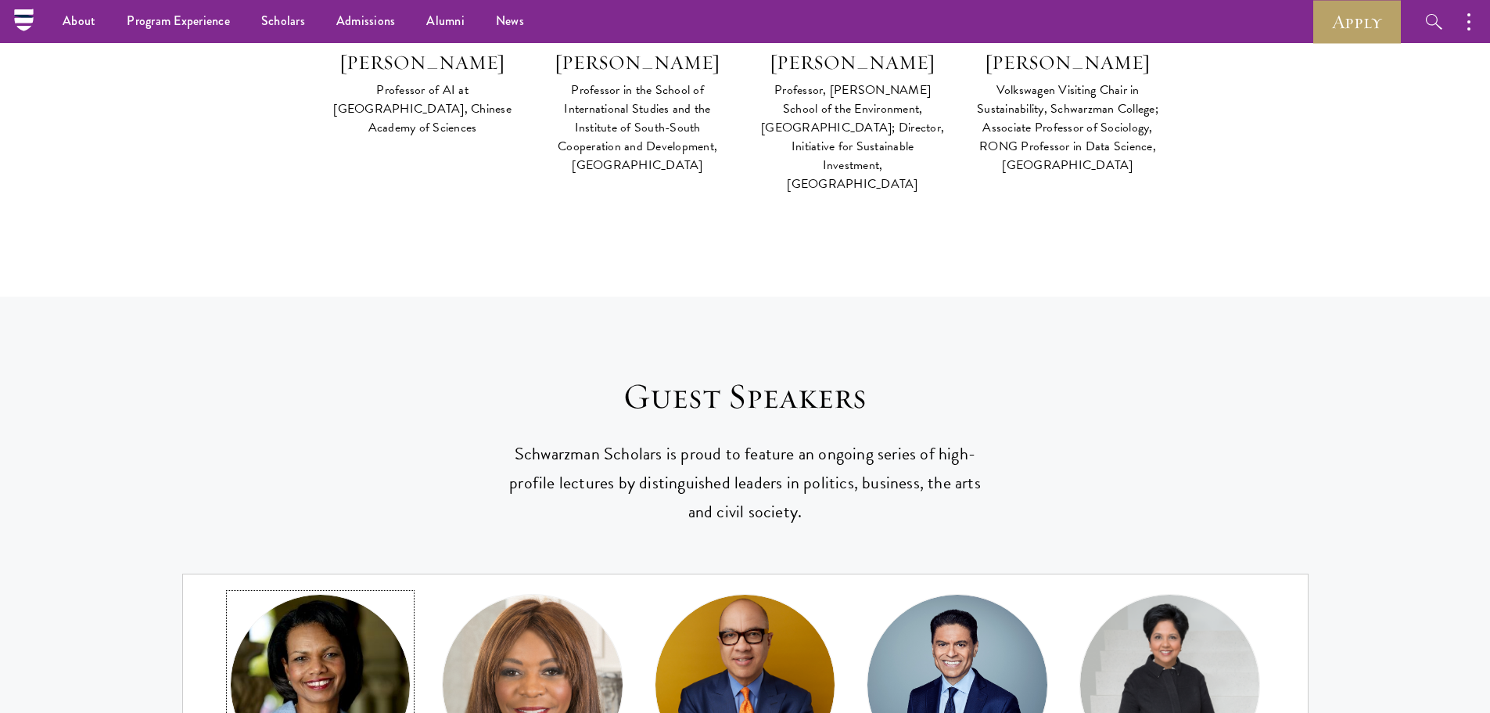
drag, startPoint x: 232, startPoint y: 381, endPoint x: 264, endPoint y: -95, distance: 476.6
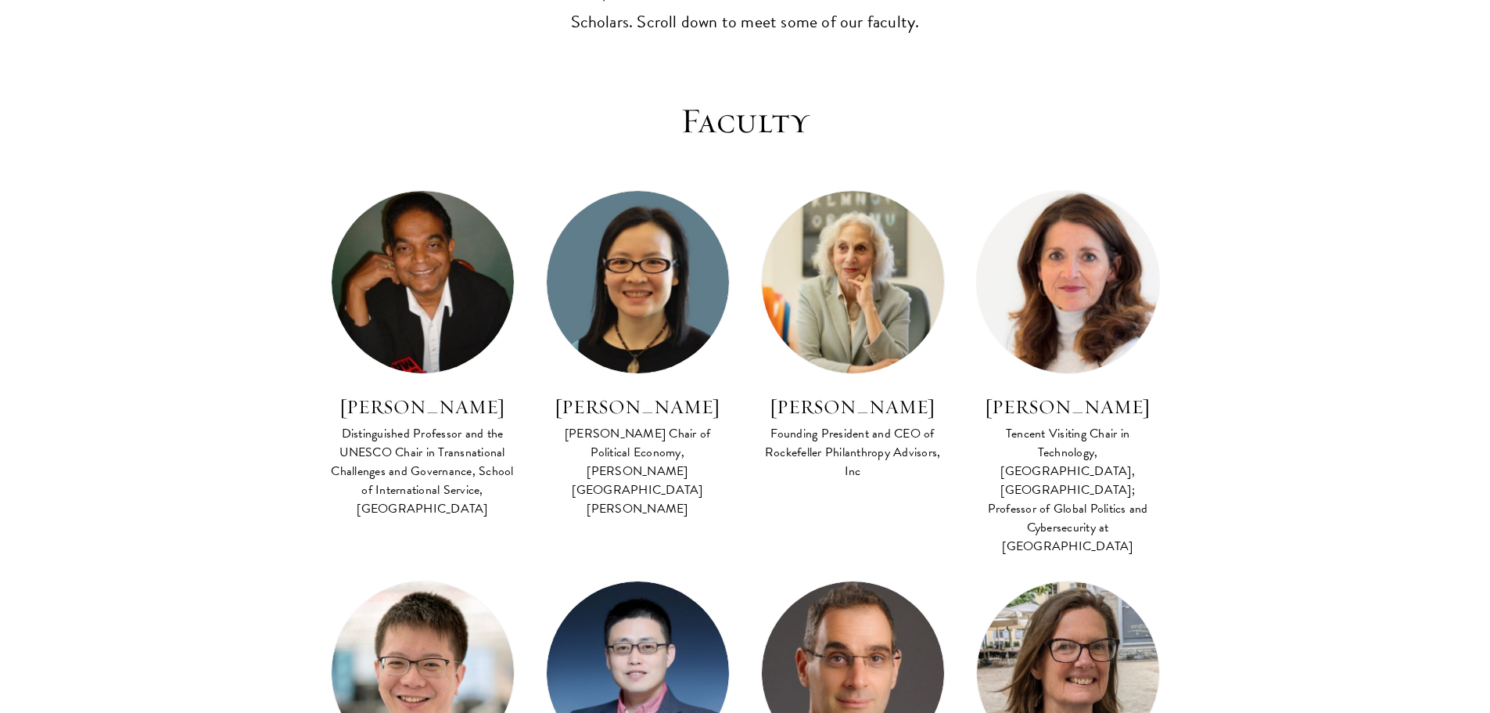
scroll to position [0, 0]
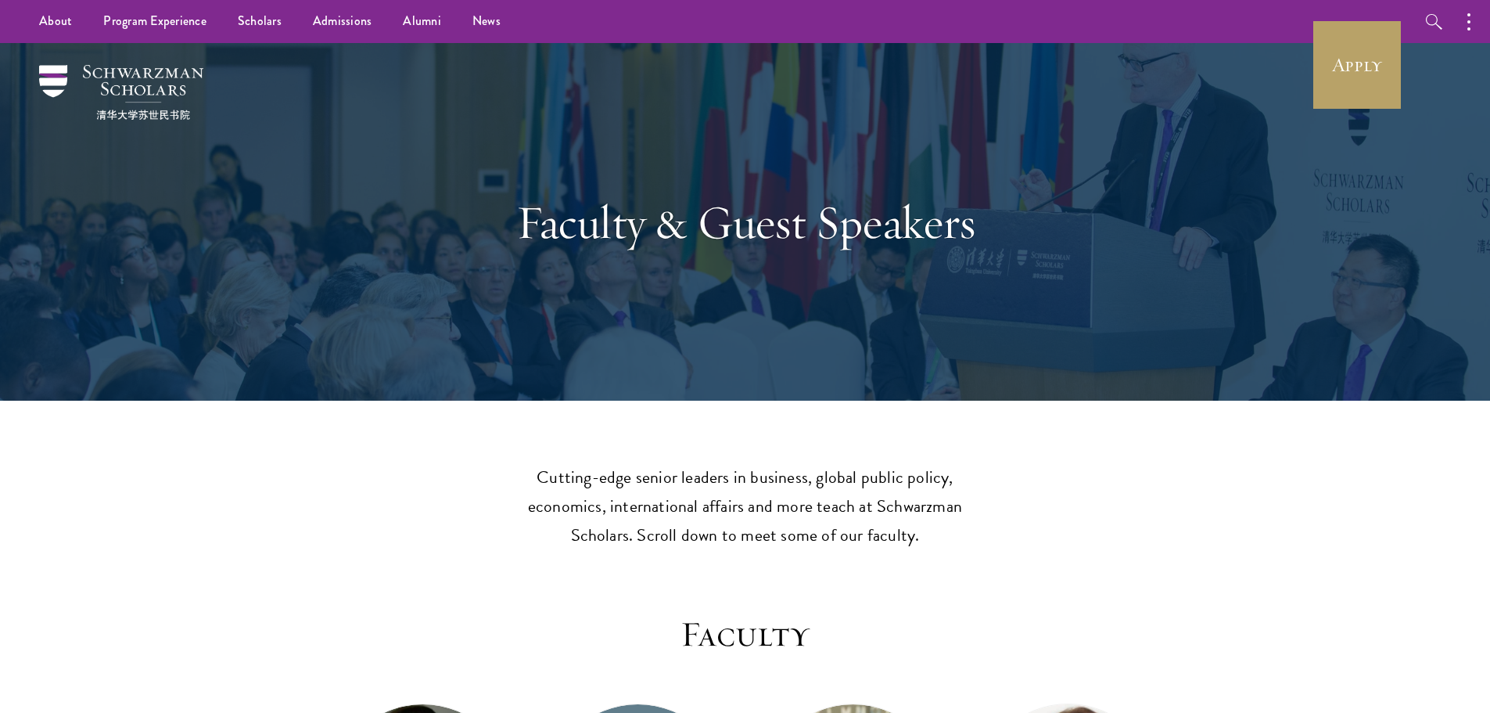
drag, startPoint x: 108, startPoint y: 508, endPoint x: 169, endPoint y: -17, distance: 529.1
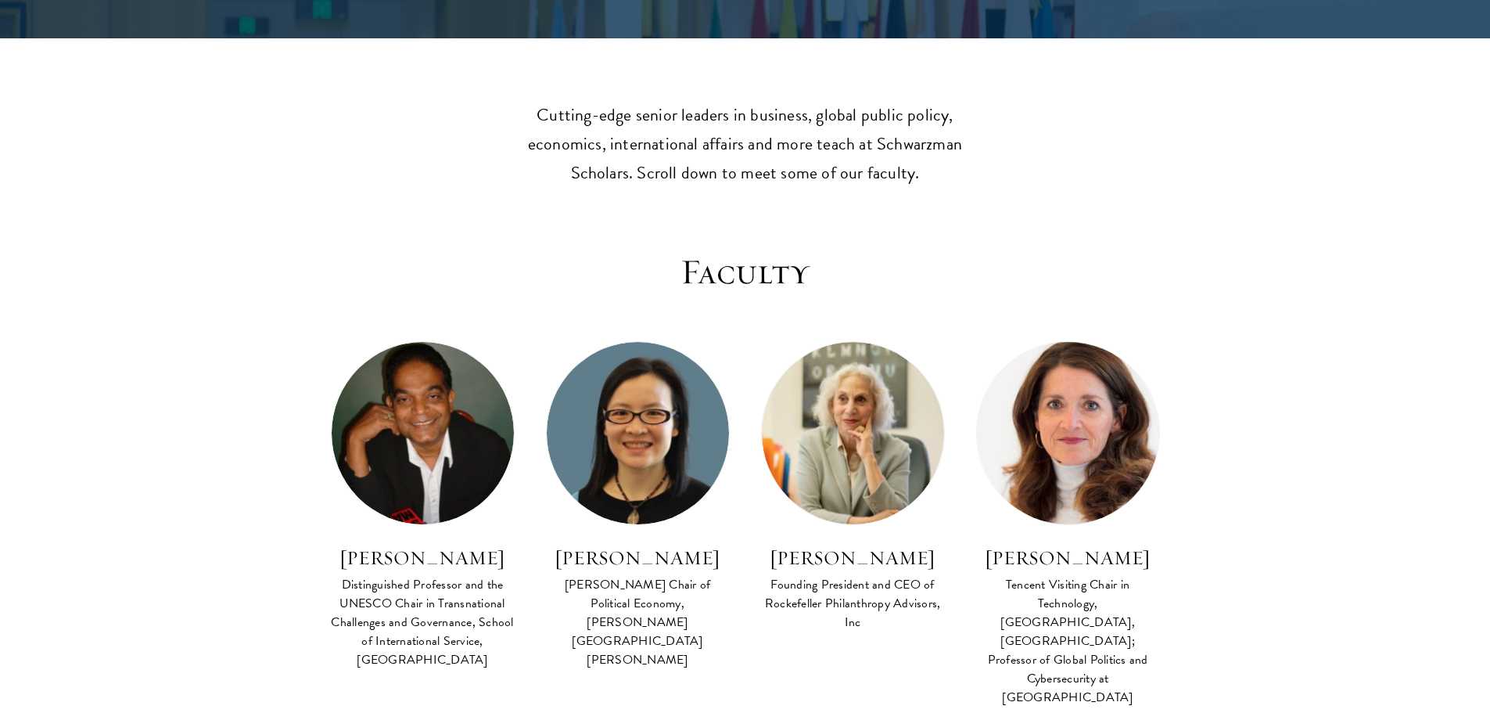
scroll to position [547, 0]
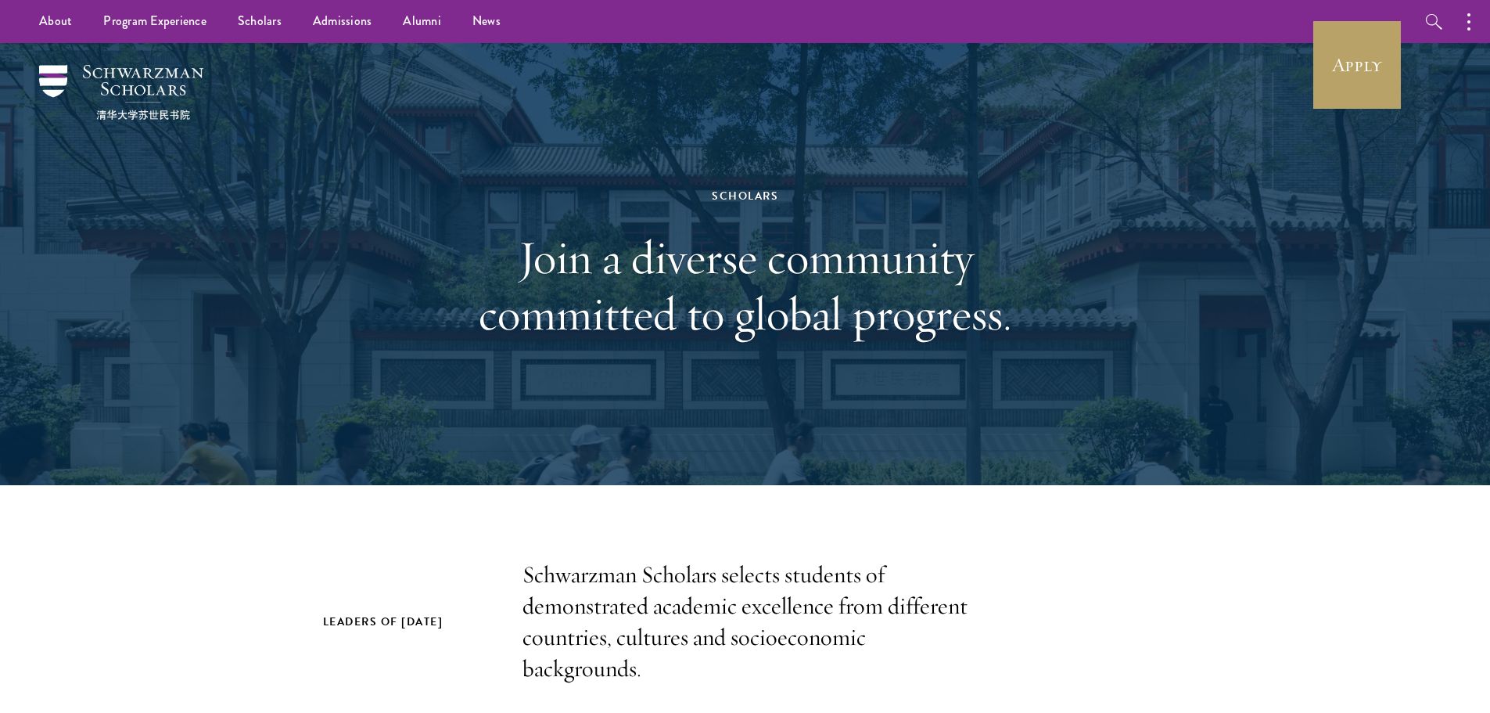
drag, startPoint x: 335, startPoint y: 551, endPoint x: 367, endPoint y: -95, distance: 646.8
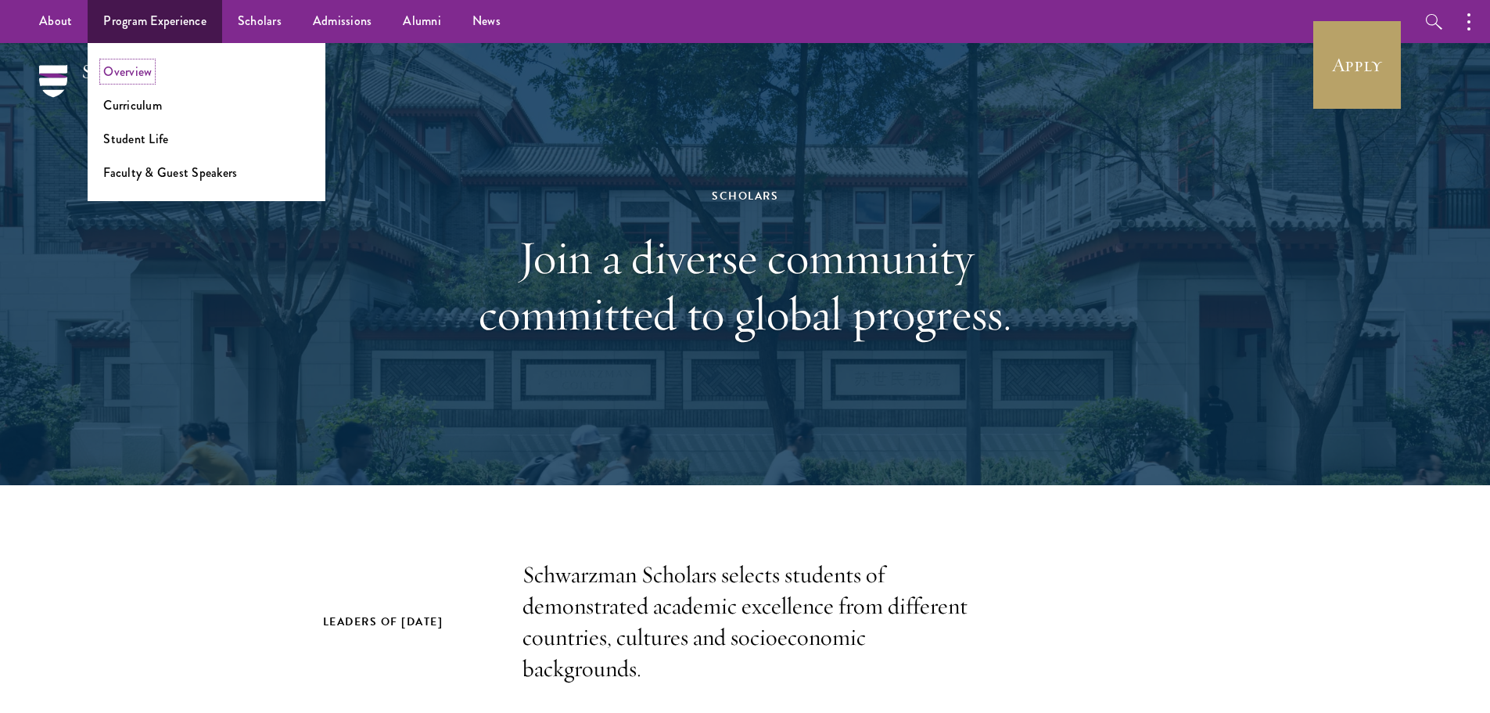
click at [145, 73] on link "Overview" at bounding box center [127, 72] width 48 height 18
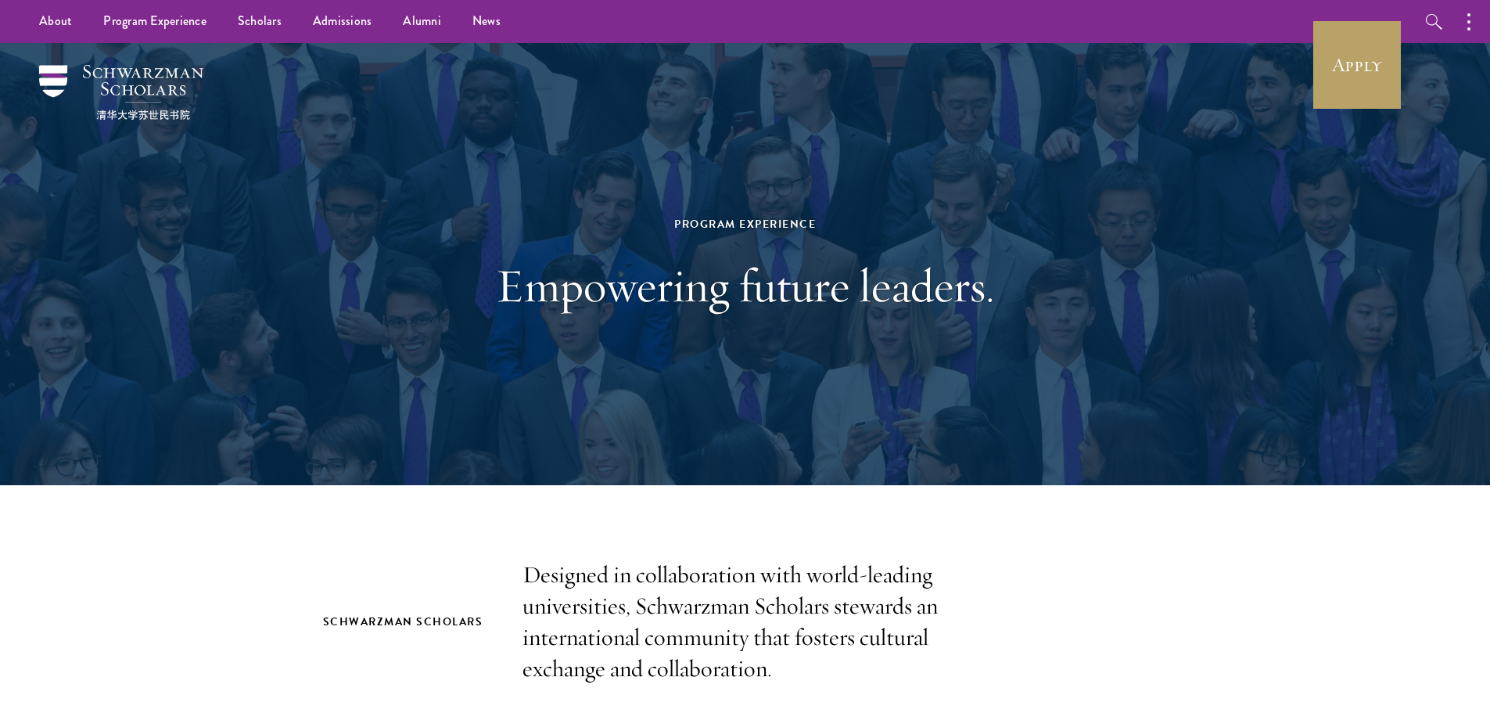
drag, startPoint x: 655, startPoint y: 407, endPoint x: 626, endPoint y: 54, distance: 353.9
